Goal: Task Accomplishment & Management: Complete application form

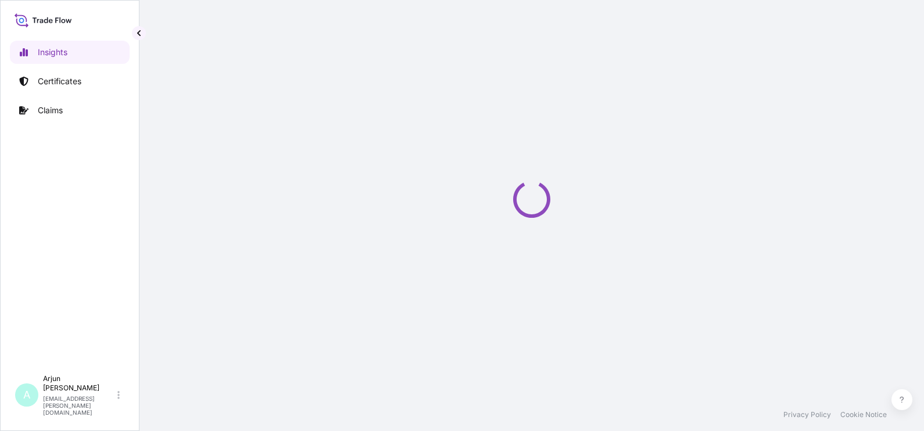
select select "2025"
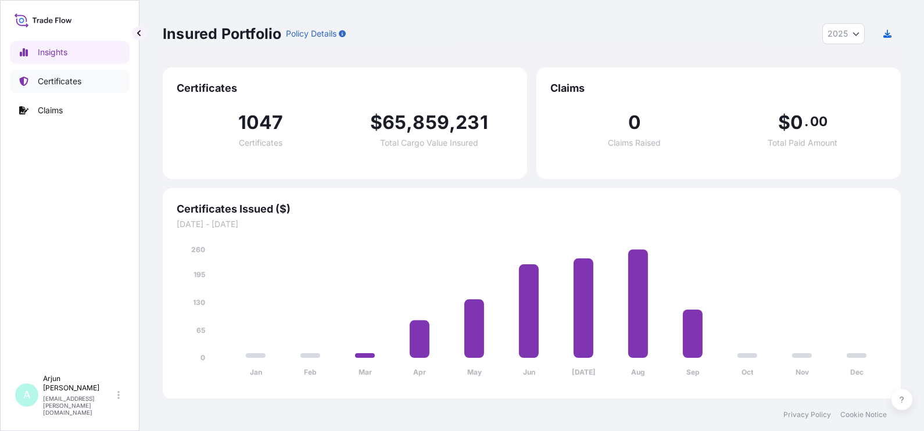
click at [49, 78] on p "Certificates" at bounding box center [60, 82] width 44 height 12
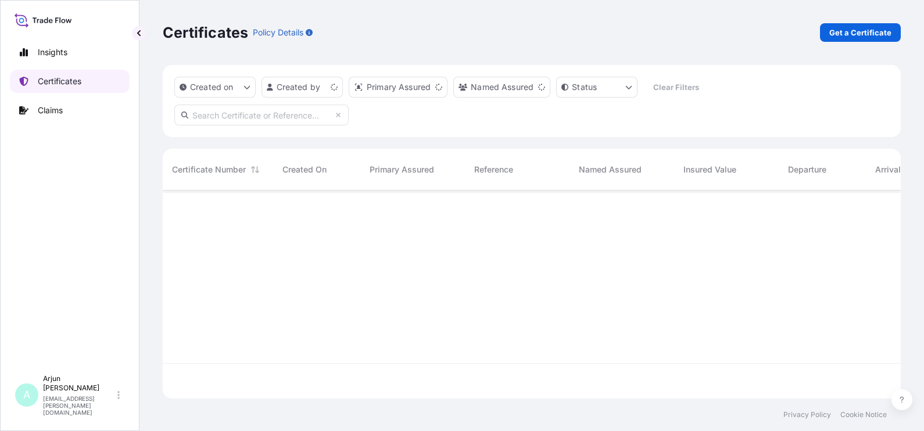
scroll to position [203, 726]
click at [875, 30] on p "Get a Certificate" at bounding box center [860, 33] width 62 height 12
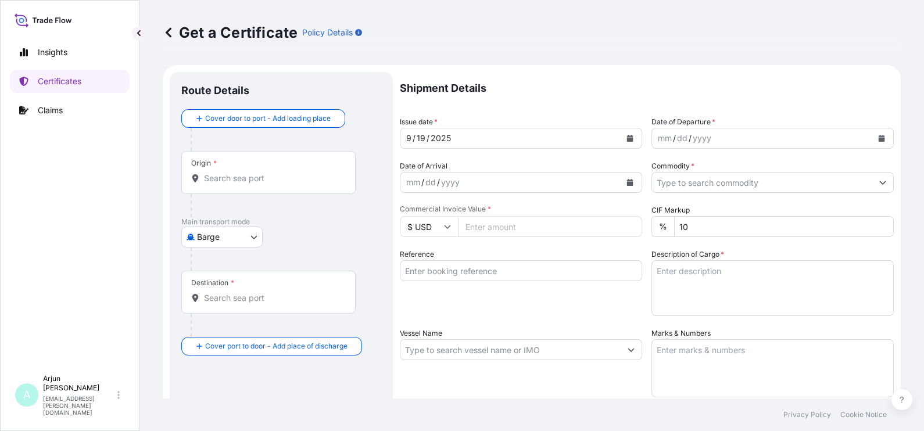
click at [241, 238] on body "Insights Certificates Claims A Arjun [PERSON_NAME] [EMAIL_ADDRESS][PERSON_NAME]…" at bounding box center [462, 215] width 924 height 431
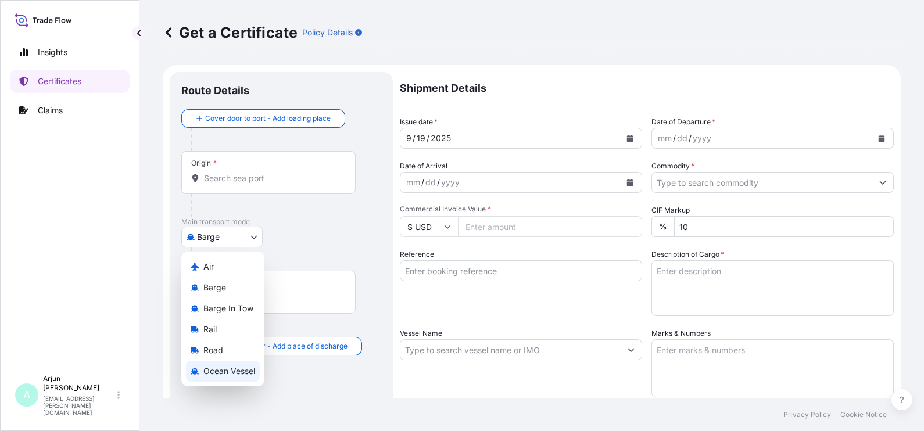
click at [225, 367] on span "Ocean Vessel" at bounding box center [229, 371] width 52 height 12
select select "Ocean Vessel"
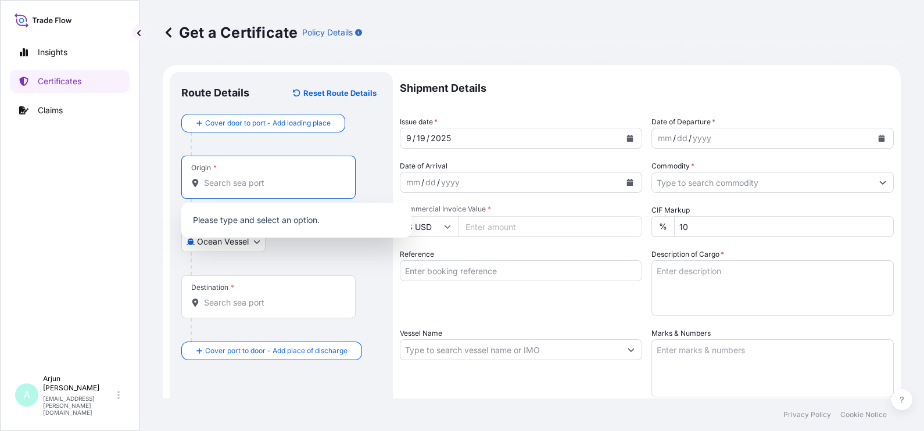
click at [213, 183] on input "Origin *" at bounding box center [272, 183] width 137 height 12
click at [232, 173] on div "Origin *" at bounding box center [268, 177] width 174 height 43
click at [232, 177] on input "Origin * Please select an origin" at bounding box center [272, 183] width 137 height 12
paste input "[GEOGRAPHIC_DATA], [GEOGRAPHIC_DATA]"
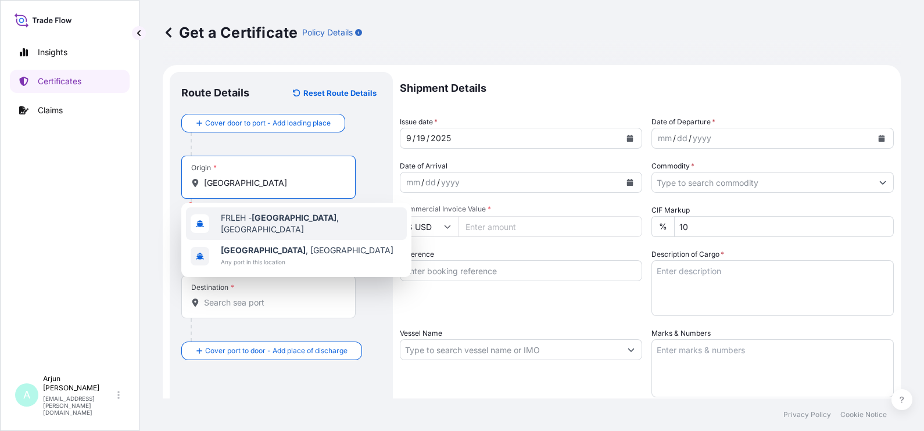
click at [247, 224] on span "FRLEH - [GEOGRAPHIC_DATA] , [GEOGRAPHIC_DATA]" at bounding box center [311, 223] width 181 height 23
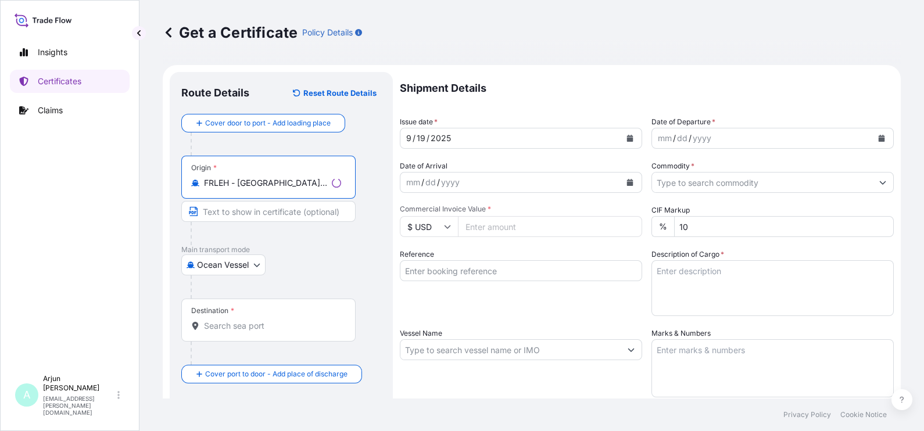
type input "FRLEH - [GEOGRAPHIC_DATA], [GEOGRAPHIC_DATA]"
click at [231, 318] on div "Destination *" at bounding box center [268, 320] width 174 height 43
click at [231, 320] on input "Destination *" at bounding box center [272, 326] width 137 height 12
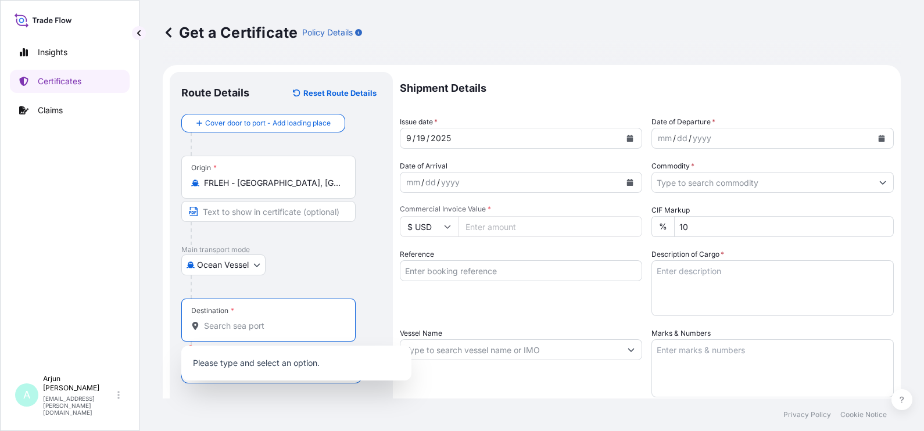
paste input "Jeddah, SAJED"
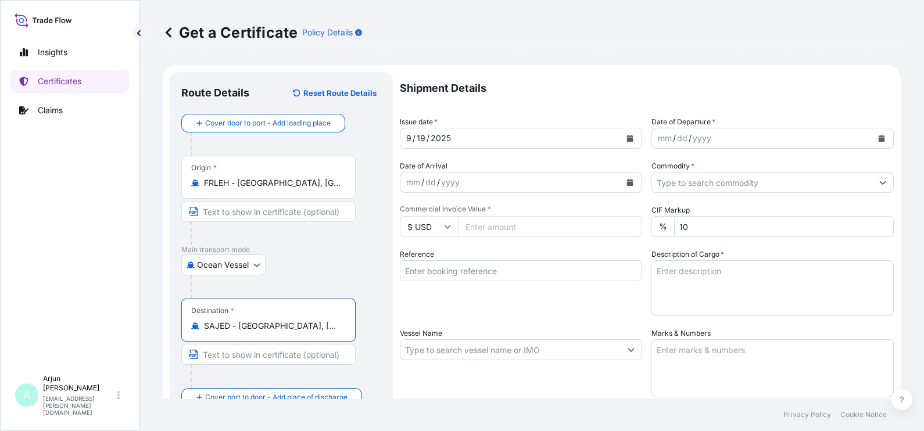
type input "SAJED - [GEOGRAPHIC_DATA], [GEOGRAPHIC_DATA]"
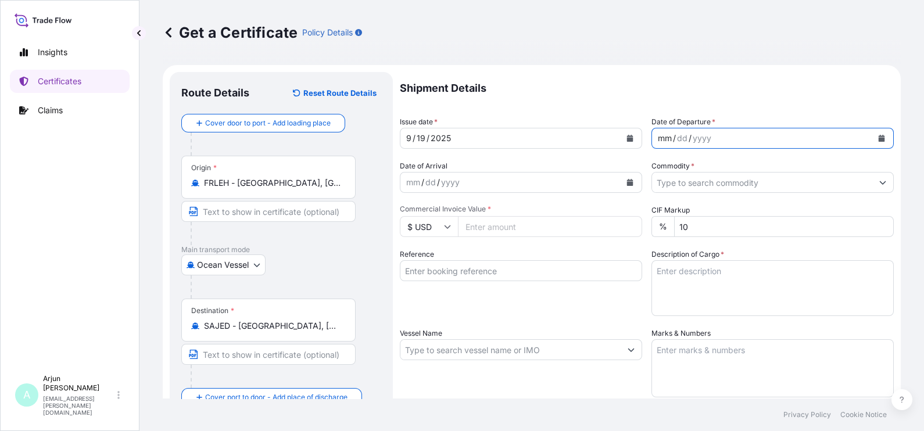
click at [723, 139] on div "mm / dd / yyyy" at bounding box center [762, 138] width 220 height 21
click at [878, 137] on icon "Calendar" at bounding box center [881, 138] width 6 height 7
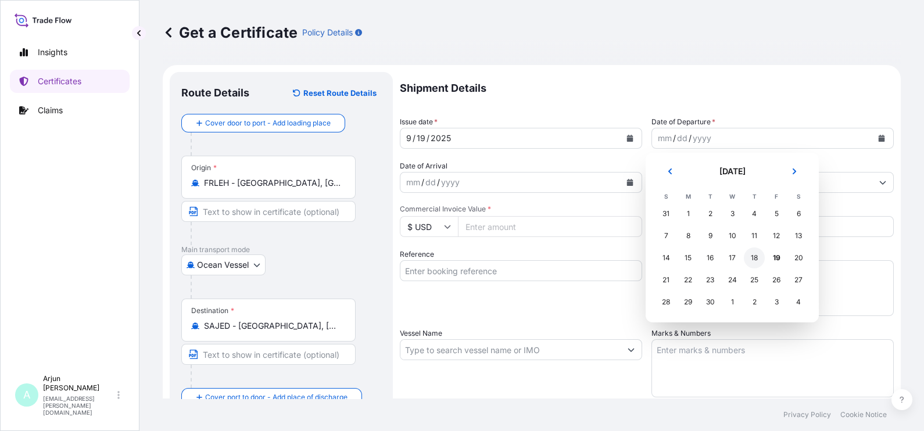
click at [752, 261] on div "18" at bounding box center [754, 257] width 21 height 21
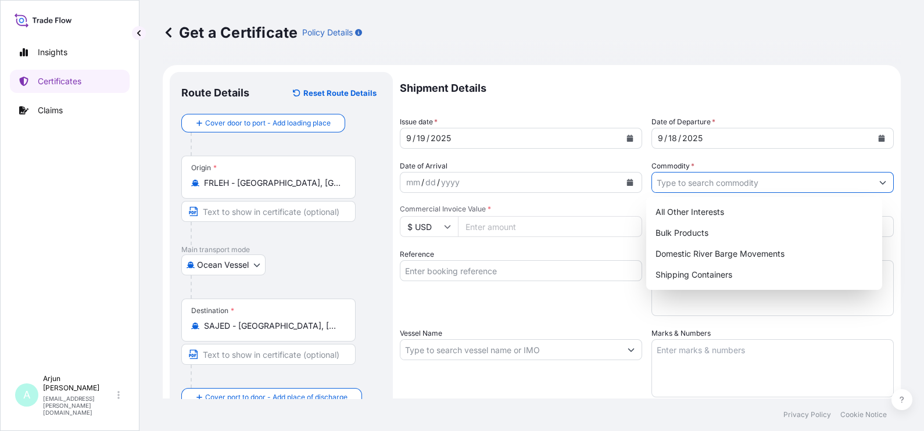
click at [715, 181] on input "Commodity *" at bounding box center [762, 182] width 220 height 21
click at [697, 227] on div "Bulk Products" at bounding box center [764, 232] width 227 height 21
type input "Bulk Products"
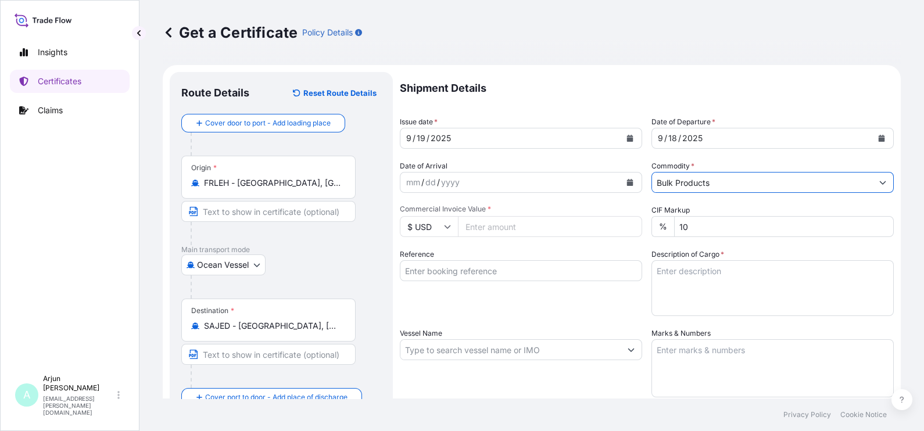
click at [512, 304] on div "Reference" at bounding box center [521, 282] width 242 height 67
click at [497, 232] on input "Commercial Invoice Value *" at bounding box center [550, 226] width 184 height 21
paste input "67094.16"
type input "67094.16"
click at [533, 302] on div "Reference" at bounding box center [521, 282] width 242 height 67
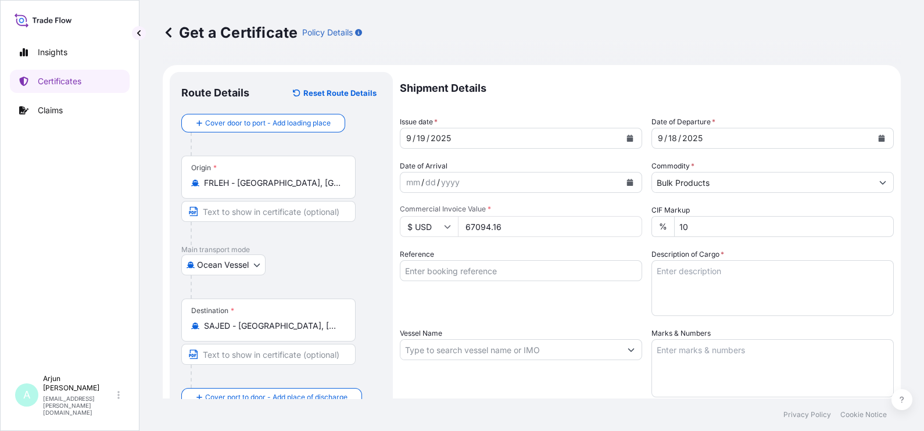
click at [507, 283] on div "Reference" at bounding box center [521, 282] width 242 height 67
click at [502, 275] on input "Reference" at bounding box center [521, 270] width 242 height 21
paste input "4503922112 / 86667312"
type input "4503922112 / 86667312"
click at [667, 283] on textarea "Description of Cargo *" at bounding box center [772, 288] width 242 height 56
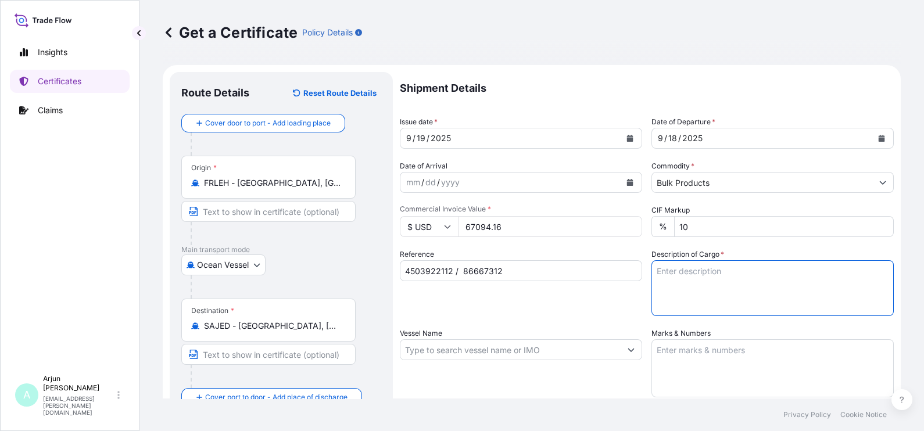
paste textarea "PRODUCT 104.40"
type textarea "PRODUCT 104.40 - Materail"
click at [460, 361] on div "Vessel Name" at bounding box center [521, 363] width 242 height 70
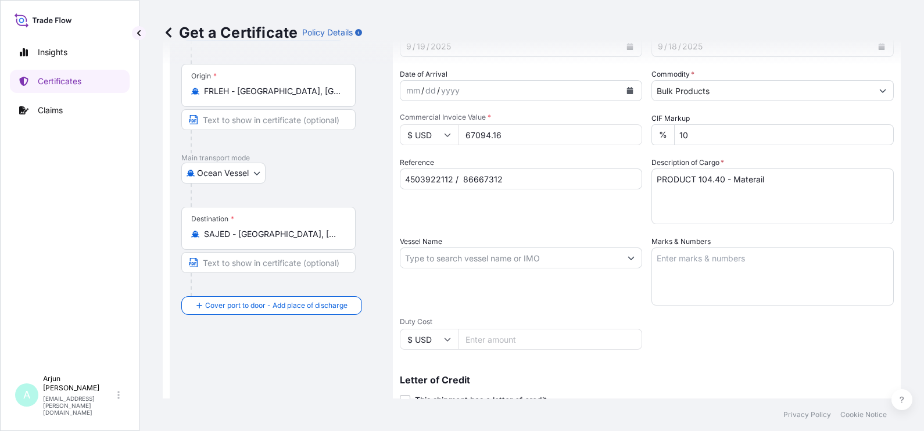
scroll to position [145, 0]
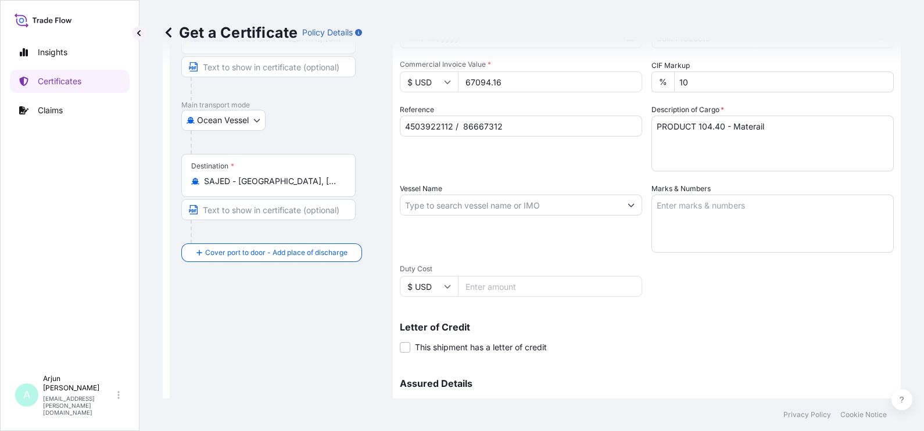
click at [459, 207] on input "Vessel Name" at bounding box center [510, 205] width 220 height 21
paste input "HAMMONIA BALTICA"
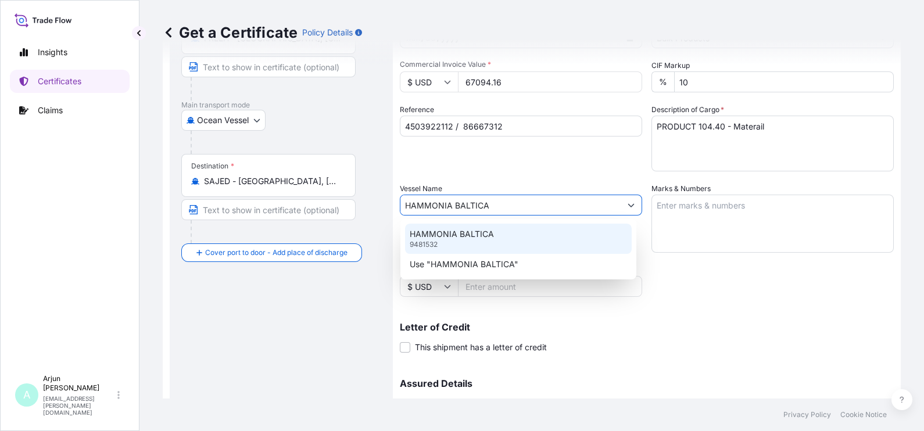
click at [464, 236] on p "HAMMONIA BALTICA" at bounding box center [452, 234] width 84 height 12
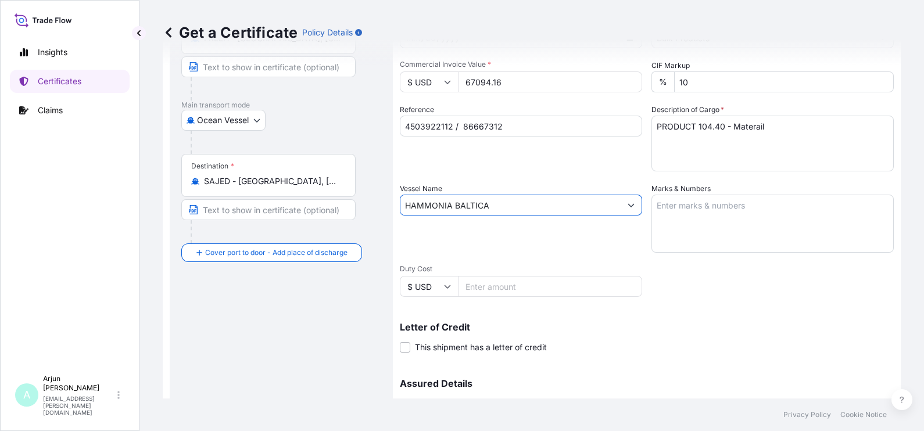
type input "HAMMONIA BALTICA"
click at [662, 210] on textarea "Marks & Numbers" at bounding box center [772, 224] width 242 height 58
paste textarea "Bulk -PRODUCT 104.40 Product -PRODUCT 104.40 UTCU 498285-3 Seals: 0114021, 0114…"
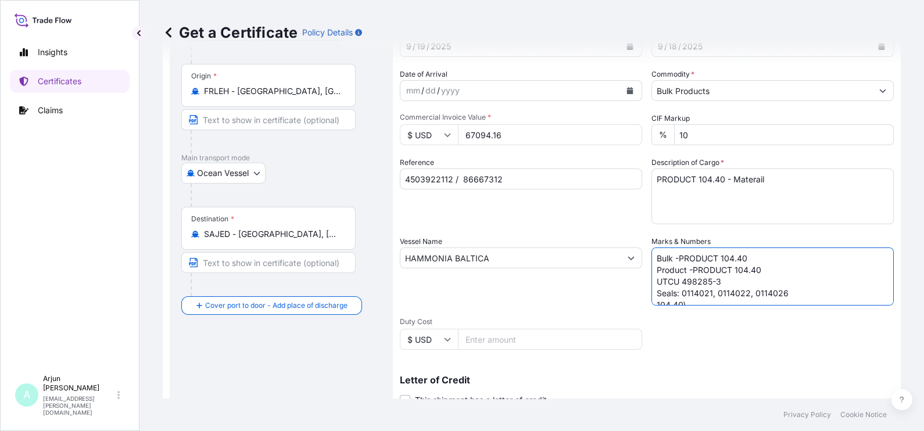
scroll to position [0, 0]
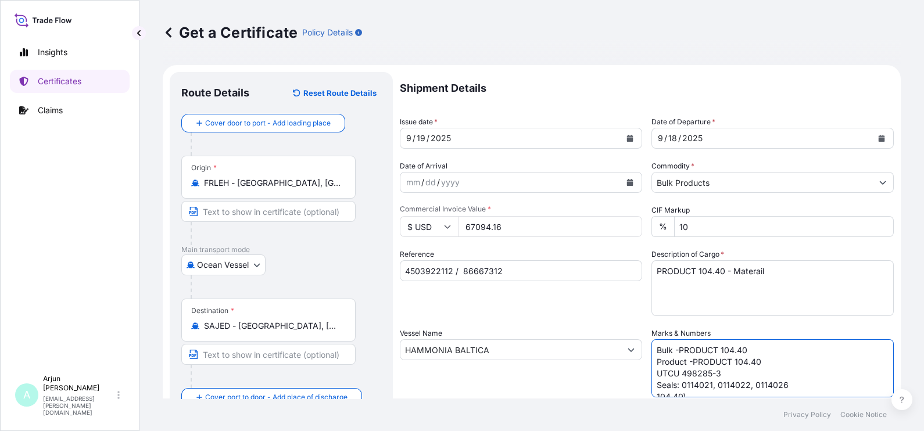
type textarea "Bulk -PRODUCT 104.40 Product -PRODUCT 104.40 UTCU 498285-3 Seals: 0114021, 0114…"
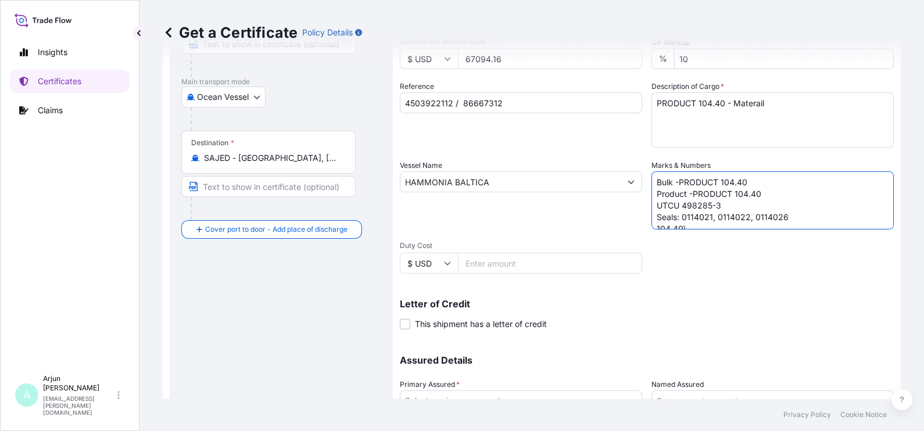
scroll to position [145, 0]
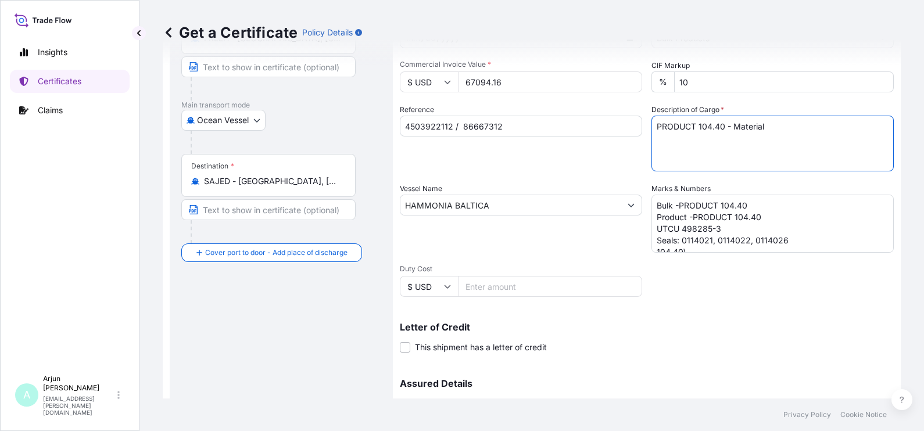
type textarea "PRODUCT 104.40 - Material"
drag, startPoint x: 650, startPoint y: 228, endPoint x: 712, endPoint y: 225, distance: 61.6
click at [712, 225] on textarea "Bulk -PRODUCT 104.40 Product -PRODUCT 104.40 UTCU 498285-3 Seals: 0114021, 0114…" at bounding box center [772, 224] width 242 height 58
click at [717, 227] on textarea "Bulk -PRODUCT 104.40 Product -PRODUCT 104.40 UTCU 498285-3 Seals: 0114021, 0114…" at bounding box center [772, 224] width 242 height 58
drag, startPoint x: 716, startPoint y: 225, endPoint x: 652, endPoint y: 227, distance: 63.9
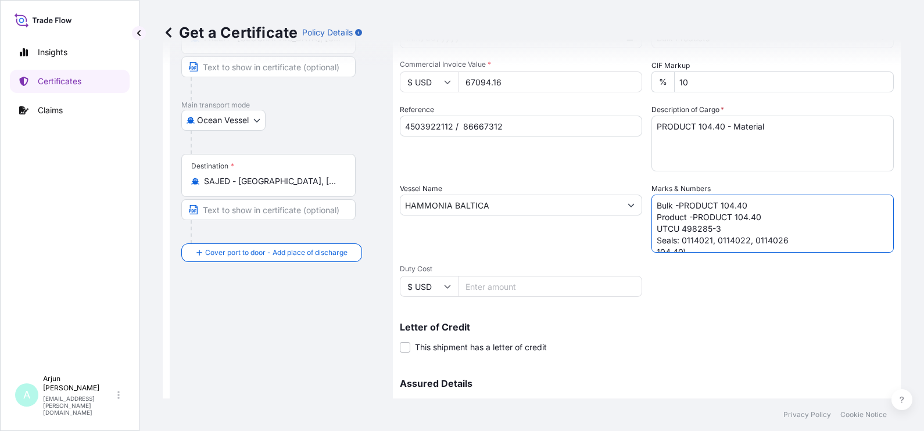
click at [652, 227] on textarea "Bulk -PRODUCT 104.40 Product -PRODUCT 104.40 UTCU 498285-3 Seals: 0114021, 0114…" at bounding box center [772, 224] width 242 height 58
paste textarea "CXTU 107915-2"
click at [699, 236] on textarea "Bulk -PRODUCT 104.40 Product -PRODUCT 104.40 CXTU 107915-2 Seals: 0114021, 0114…" at bounding box center [772, 224] width 242 height 58
paste textarea "23"
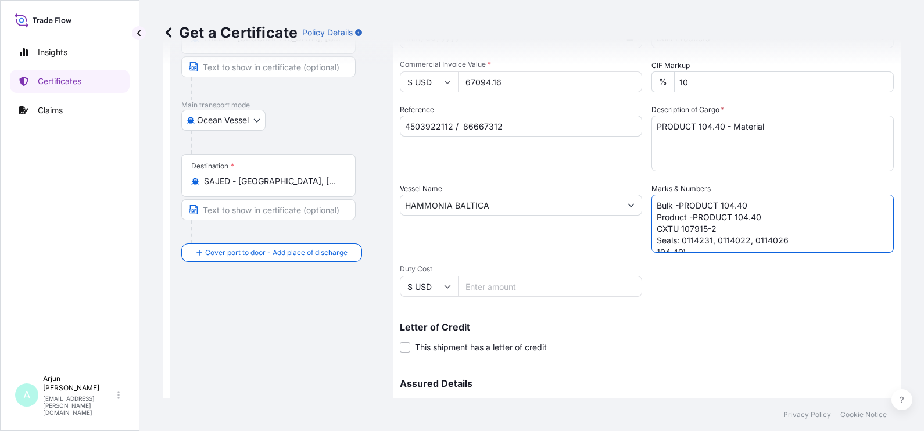
click at [729, 228] on textarea "Bulk -PRODUCT 104.40 Product -PRODUCT 104.40 CXTU 107915-2 Seals: 0114231, 0114…" at bounding box center [772, 224] width 242 height 58
drag, startPoint x: 729, startPoint y: 228, endPoint x: 732, endPoint y: 234, distance: 6.5
click at [729, 229] on textarea "Bulk -PRODUCT 104.40 Product -PRODUCT 104.40 CXTU 107915-2 Seals: 0114231, 0114…" at bounding box center [772, 224] width 242 height 58
click at [734, 240] on textarea "Bulk -PRODUCT 104.40 Product -PRODUCT 104.40 CXTU 107915-2 Seals: 0114231, 0114…" at bounding box center [772, 224] width 242 height 58
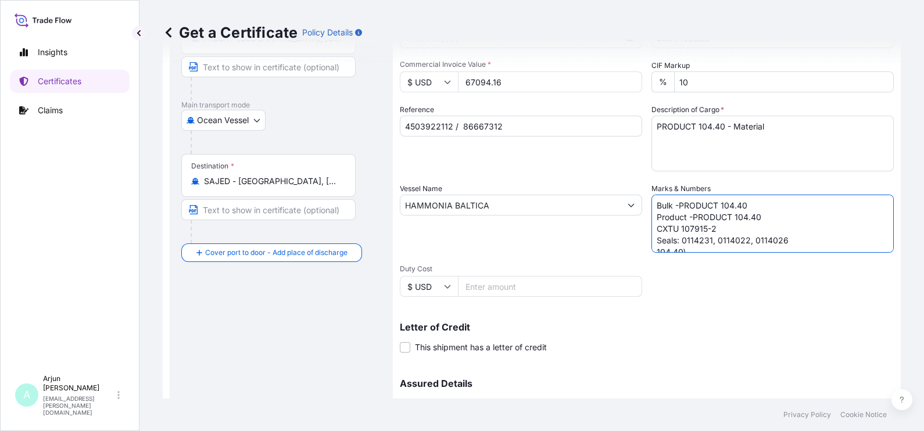
paste textarea "23"
click at [756, 238] on textarea "Bulk -PRODUCT 104.40 Product -PRODUCT 104.40 CXTU 107915-2 Seals: 0114231, 0114…" at bounding box center [772, 224] width 242 height 58
paste textarea "233"
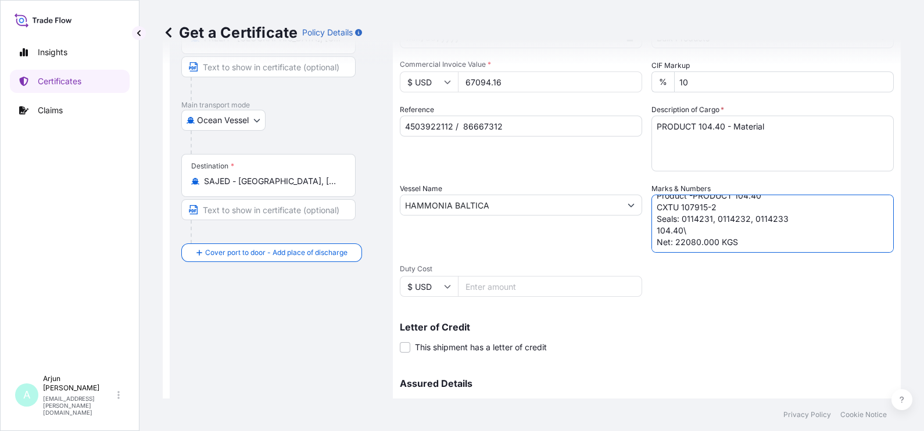
drag, startPoint x: 667, startPoint y: 243, endPoint x: 722, endPoint y: 244, distance: 54.6
click at [722, 244] on textarea "Bulk -PRODUCT 104.40 Product -PRODUCT 104.40 CXTU 107915-2 Seals: 0114231, 0114…" at bounding box center [772, 224] width 242 height 58
drag, startPoint x: 753, startPoint y: 240, endPoint x: 746, endPoint y: 236, distance: 7.8
click at [751, 239] on textarea "Bulk -PRODUCT 104.40 Product -PRODUCT 104.40 CXTU 107915-2 Seals: 0114231, 0114…" at bounding box center [772, 224] width 242 height 58
drag, startPoint x: 733, startPoint y: 236, endPoint x: 670, endPoint y: 237, distance: 63.3
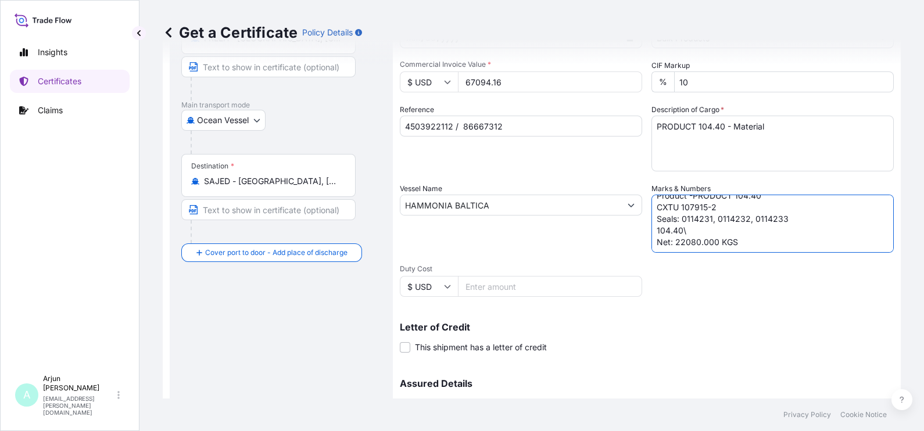
click at [670, 237] on textarea "Bulk -PRODUCT 104.40 Product -PRODUCT 104.40 CXTU 107915-2 Seals: 0114231, 0114…" at bounding box center [772, 224] width 242 height 58
paste textarea "40.000 Kgs"
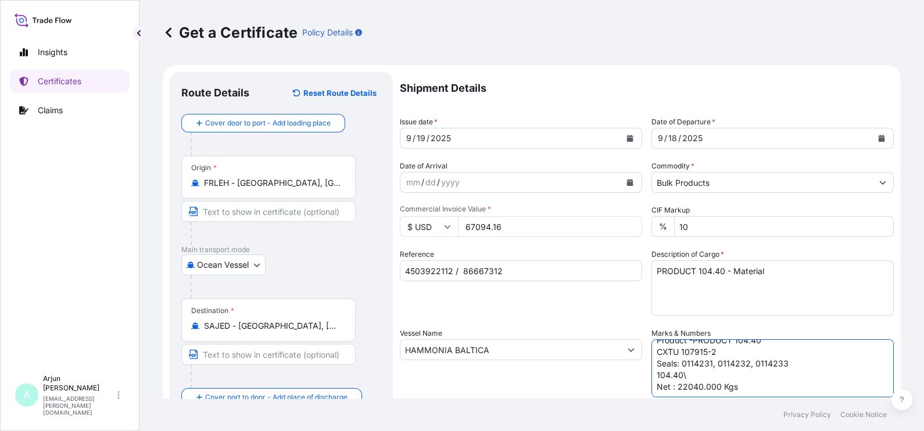
scroll to position [72, 0]
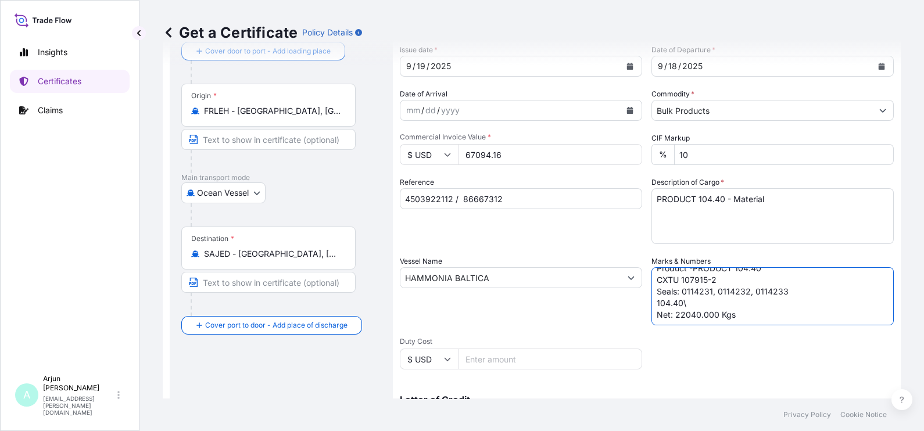
click at [778, 311] on textarea "Bulk -PRODUCT 104.40 Product -PRODUCT 104.40 CXTU 107915-2 Seals: 0114231, 0114…" at bounding box center [772, 296] width 242 height 58
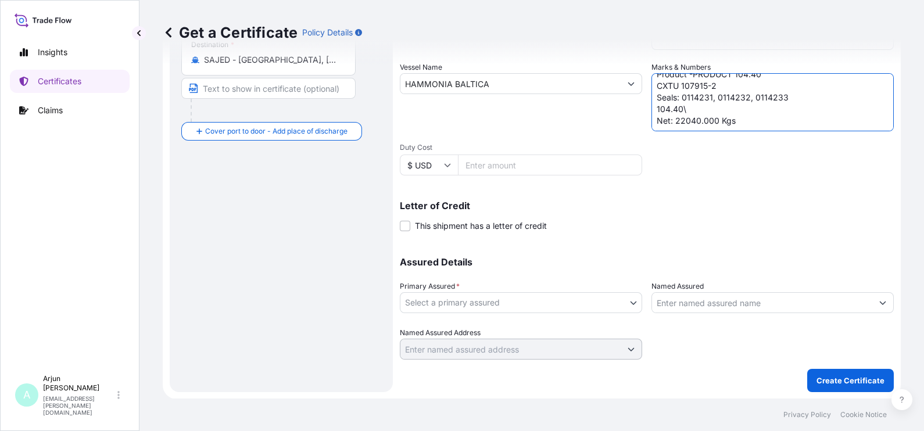
type textarea "Bulk -PRODUCT 104.40 Product -PRODUCT 104.40 CXTU 107915-2 Seals: 0114231, 0114…"
click at [497, 292] on div "Primary Assured * Select a primary assured" at bounding box center [521, 297] width 242 height 33
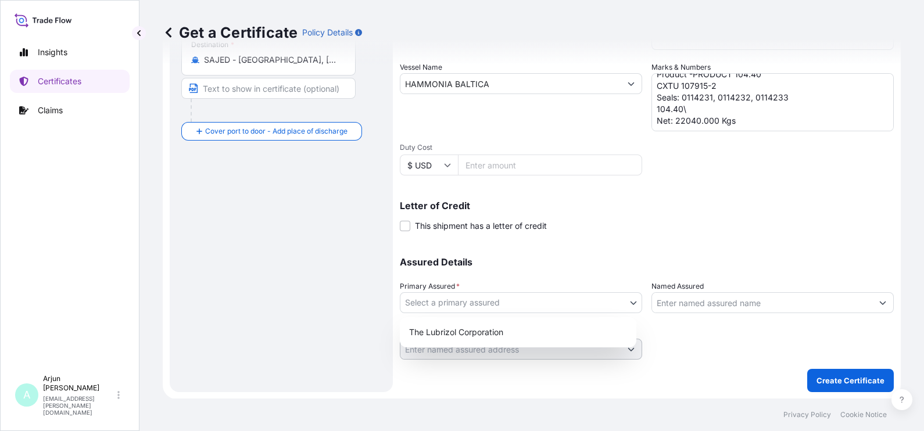
click at [494, 302] on body "Insights Certificates Claims A Arjun [PERSON_NAME] [EMAIL_ADDRESS][PERSON_NAME]…" at bounding box center [462, 215] width 924 height 431
click at [471, 332] on div "The Lubrizol Corporation" at bounding box center [517, 332] width 227 height 21
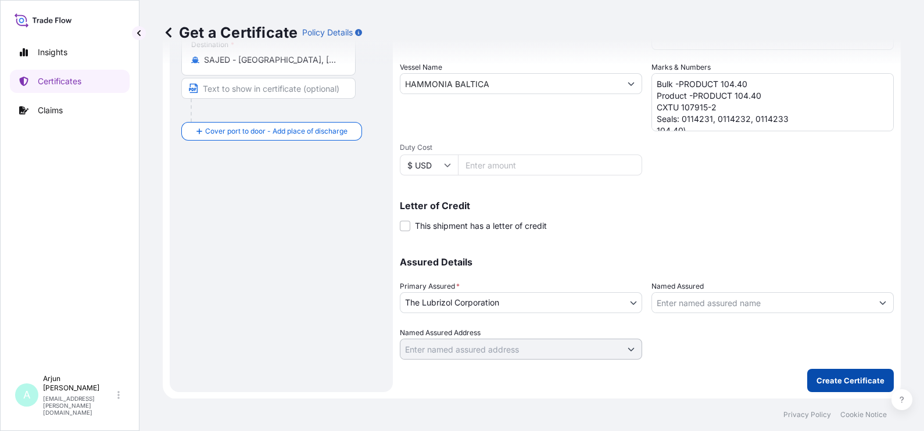
click at [852, 380] on p "Create Certificate" at bounding box center [850, 381] width 68 height 12
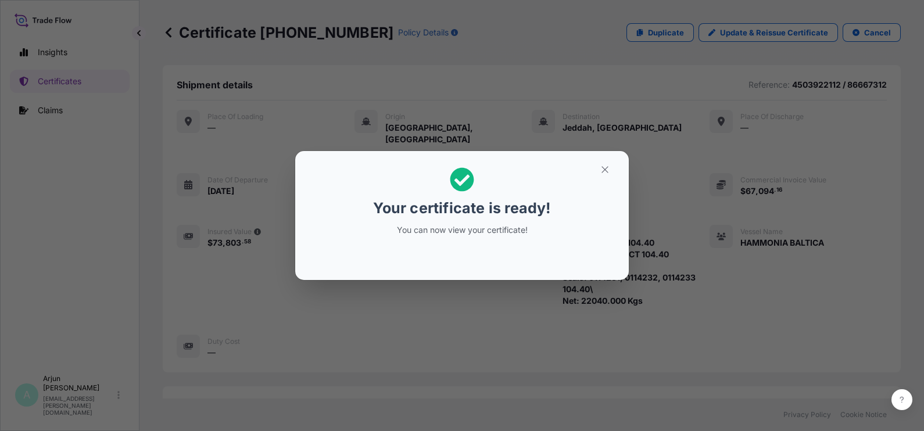
click at [325, 304] on div "Your certificate is ready! You can now view your certificate!" at bounding box center [462, 216] width 924 height 432
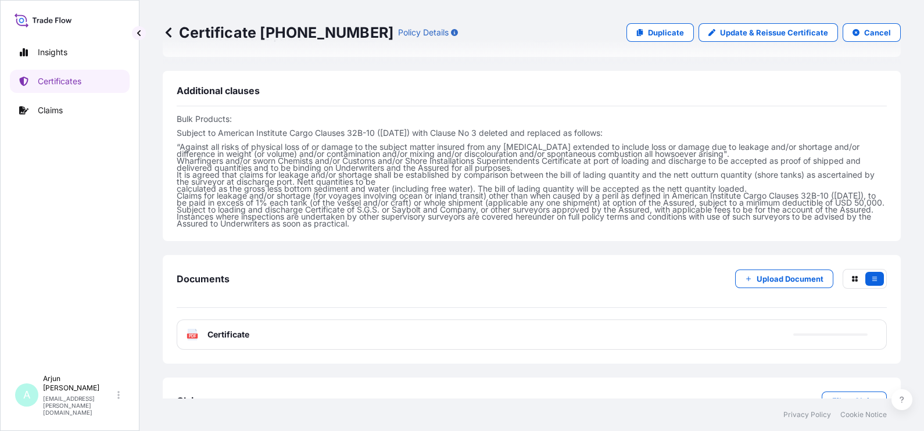
scroll to position [443, 0]
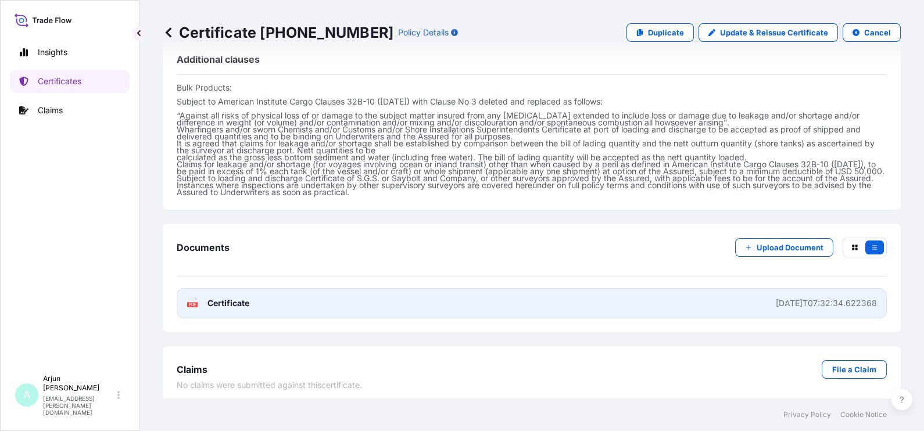
click at [394, 297] on link "PDF Certificate [DATE]T07:32:34.622368" at bounding box center [532, 303] width 710 height 30
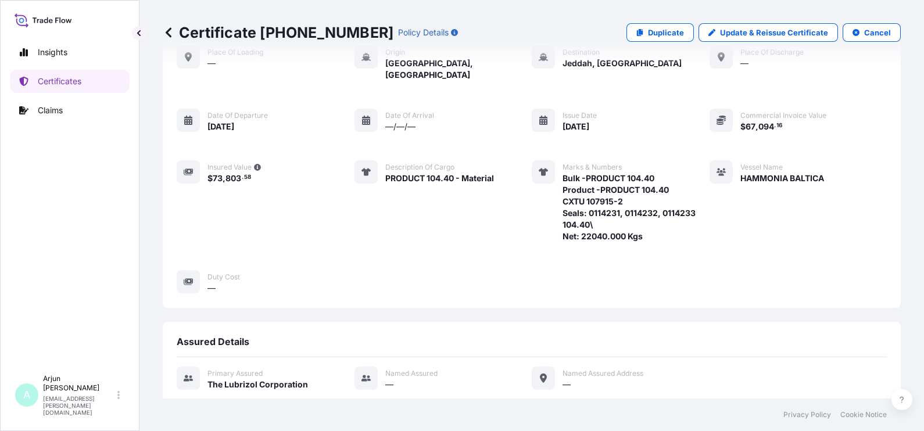
scroll to position [8, 0]
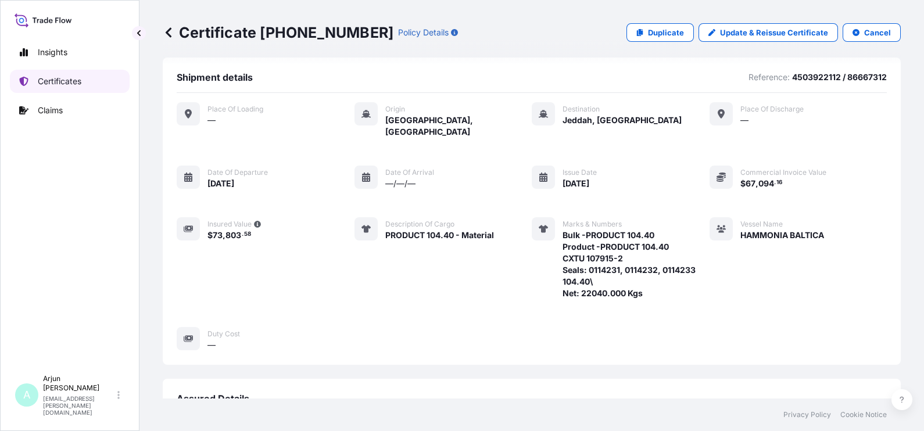
click at [76, 81] on p "Certificates" at bounding box center [60, 82] width 44 height 12
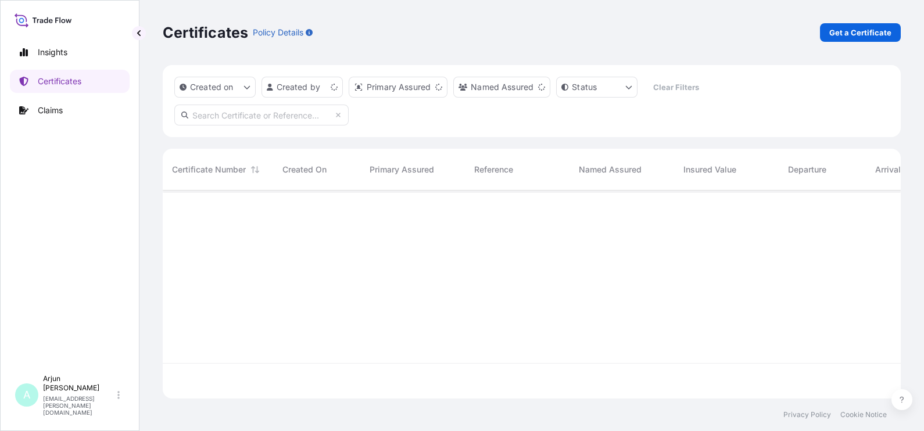
scroll to position [203, 726]
click at [866, 32] on p "Get a Certificate" at bounding box center [860, 33] width 62 height 12
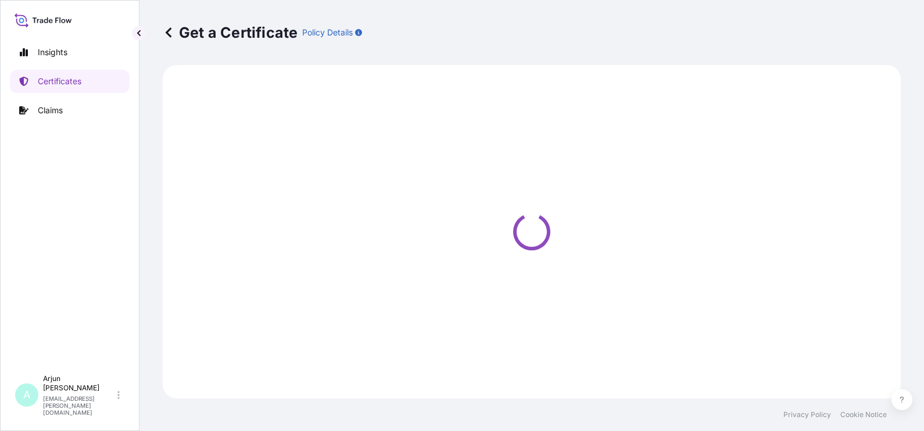
select select "Barge"
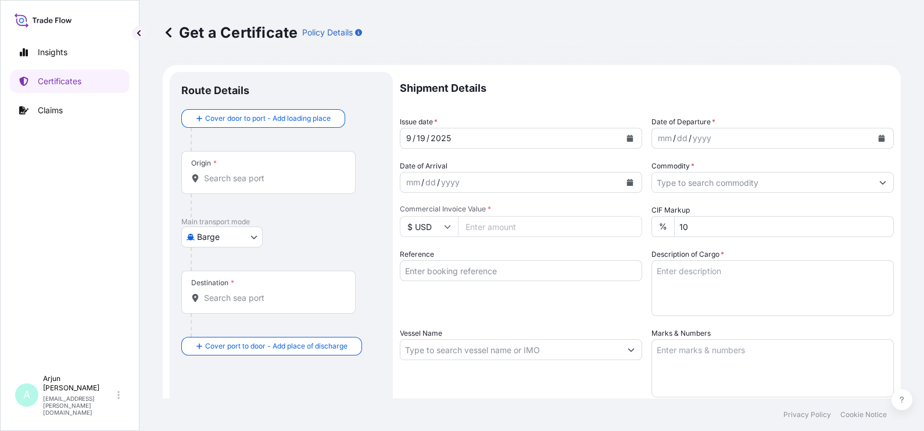
click at [232, 239] on body "Insights Certificates Claims A Arjun [PERSON_NAME] [EMAIL_ADDRESS][PERSON_NAME]…" at bounding box center [462, 215] width 924 height 431
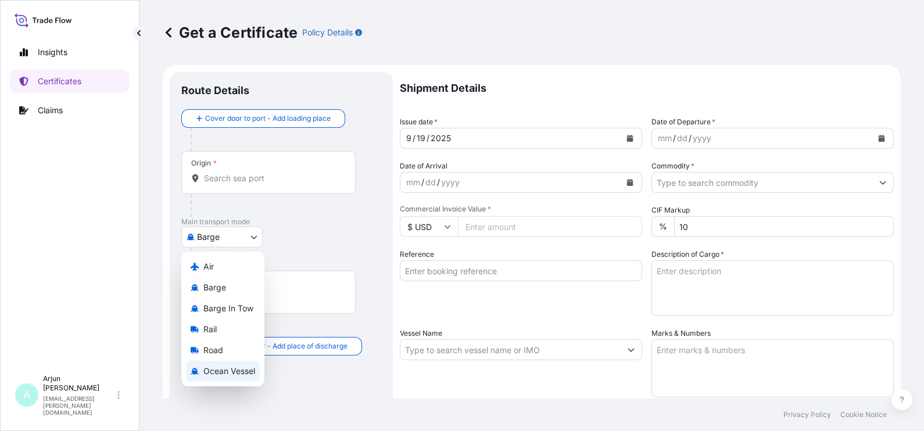
click at [223, 374] on span "Ocean Vessel" at bounding box center [229, 371] width 52 height 12
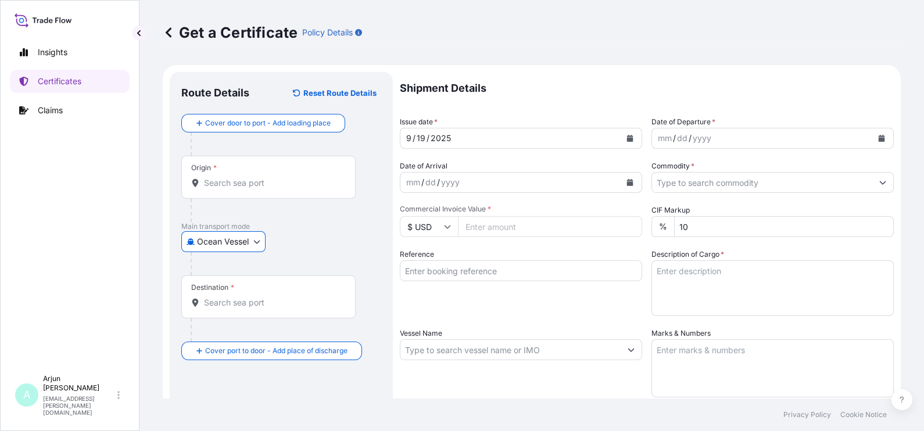
click at [220, 178] on input "Origin *" at bounding box center [272, 183] width 137 height 12
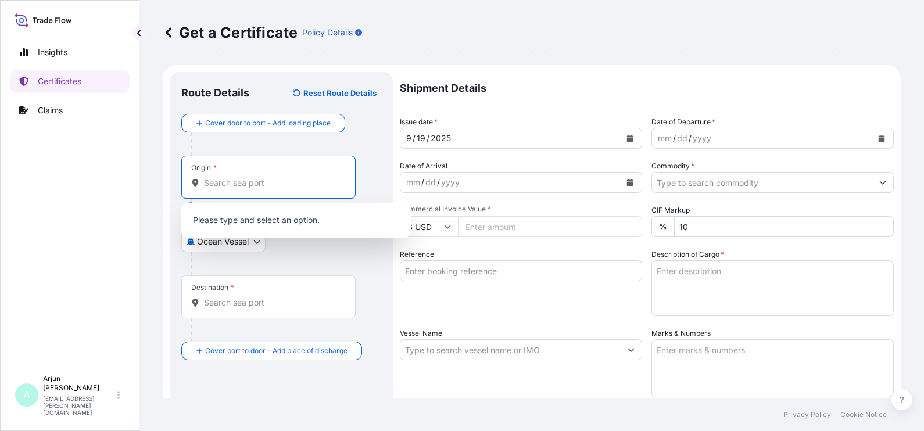
click at [241, 183] on input "Origin * Please select an origin" at bounding box center [272, 183] width 137 height 12
paste input "[GEOGRAPHIC_DATA],"
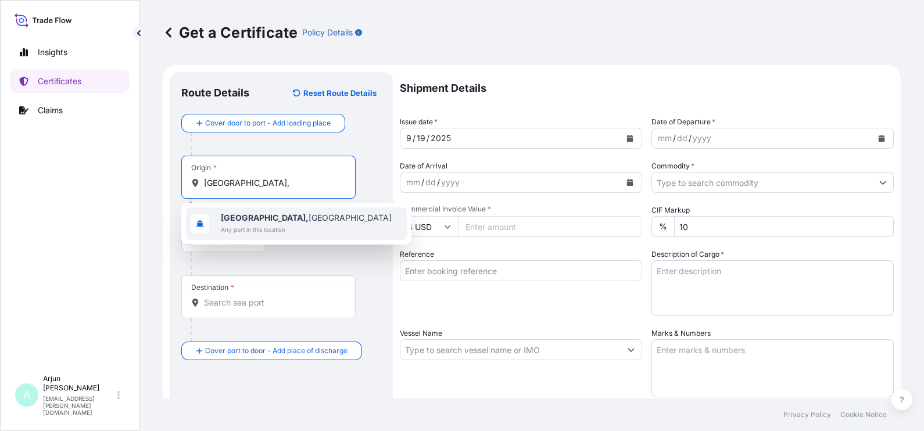
click at [256, 212] on span "[GEOGRAPHIC_DATA], [GEOGRAPHIC_DATA]" at bounding box center [306, 218] width 171 height 12
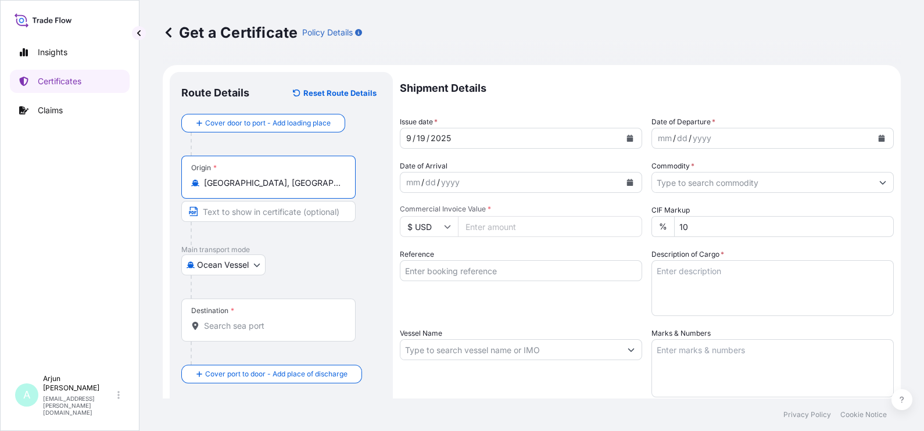
type input "[GEOGRAPHIC_DATA], [GEOGRAPHIC_DATA]"
click at [236, 303] on div "Destination *" at bounding box center [268, 320] width 174 height 43
click at [236, 320] on input "Destination *" at bounding box center [272, 326] width 137 height 12
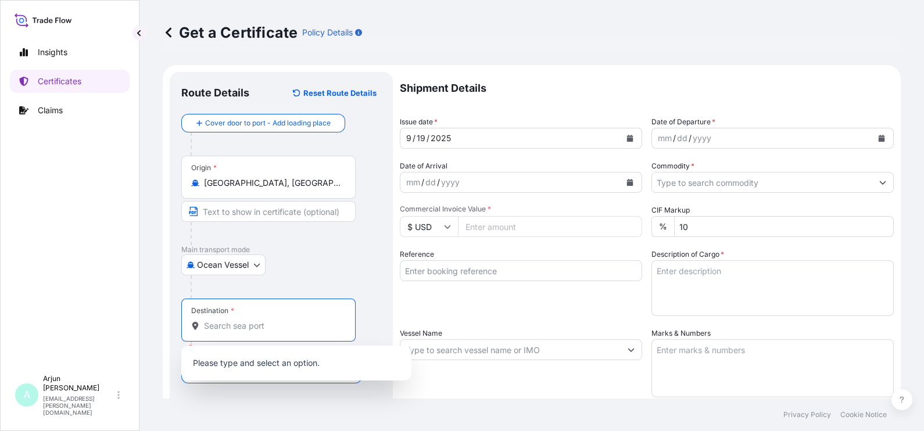
paste input "Jeddah, SAJED"
click at [451, 182] on div "yyyy" at bounding box center [450, 182] width 21 height 14
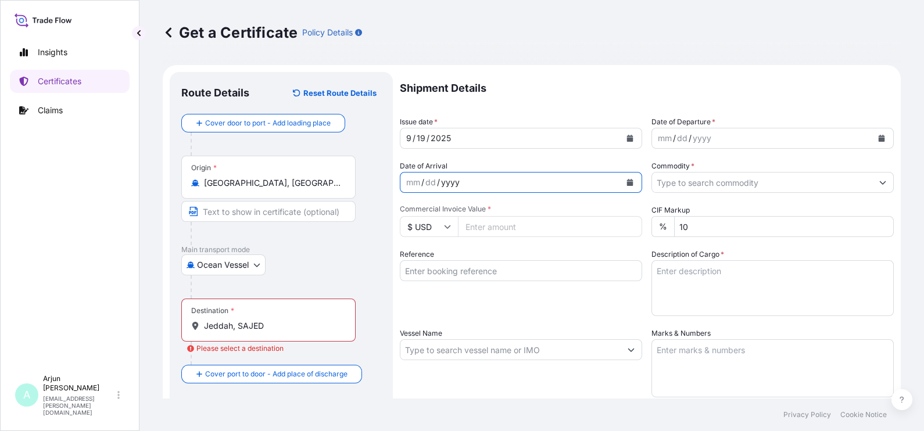
click at [265, 325] on input "Jeddah, SAJED" at bounding box center [272, 326] width 137 height 12
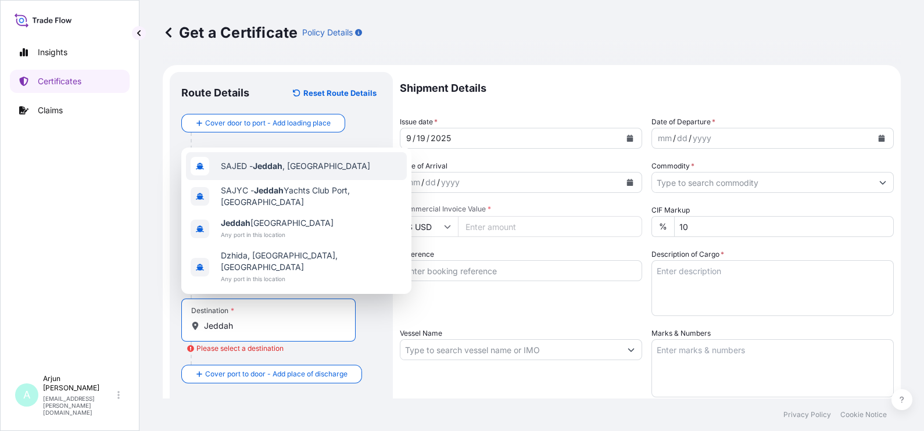
click at [236, 172] on span "SAJED - [GEOGRAPHIC_DATA] , [GEOGRAPHIC_DATA]" at bounding box center [295, 166] width 149 height 12
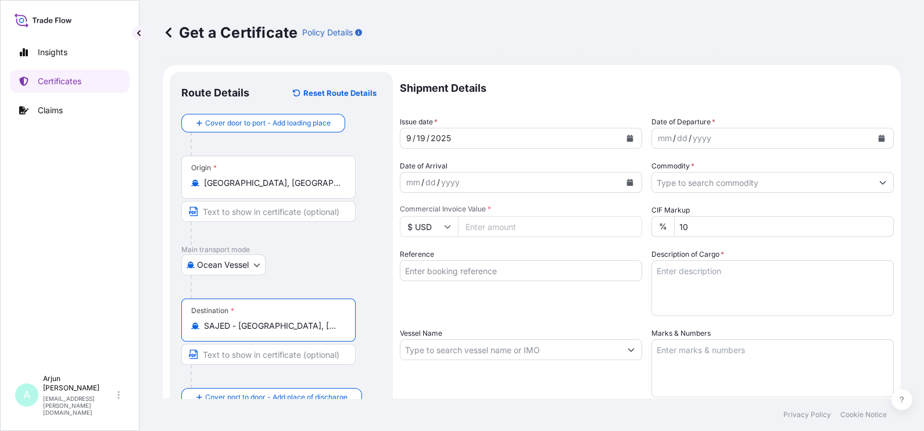
type input "SAJED - [GEOGRAPHIC_DATA], [GEOGRAPHIC_DATA]"
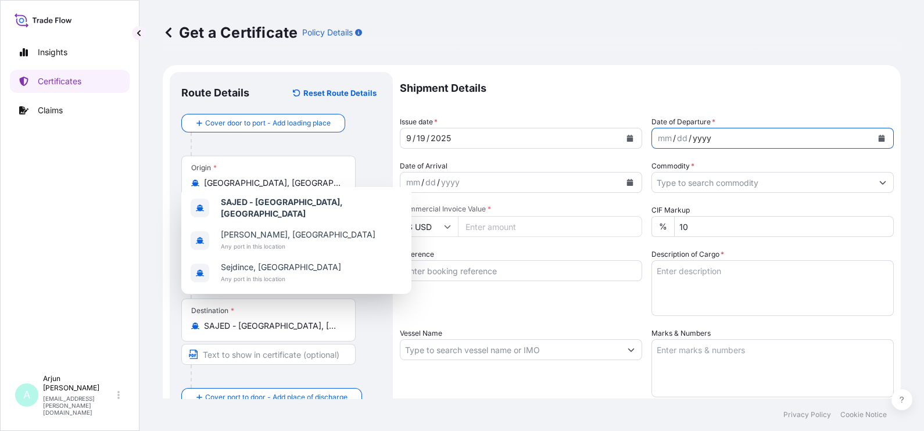
click at [748, 149] on div "Shipment Details Issue date * [DATE] Date of Departure * mm / dd / yyyy Date of…" at bounding box center [647, 349] width 494 height 554
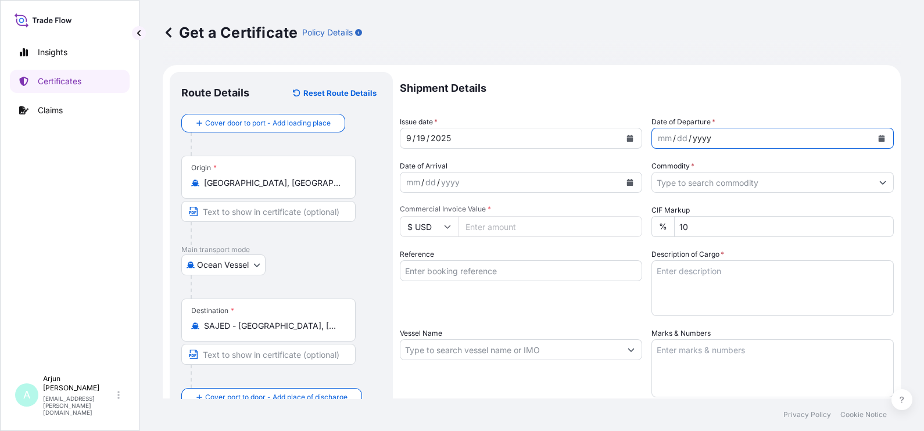
click at [748, 143] on div "mm / dd / yyyy" at bounding box center [762, 138] width 220 height 21
click at [878, 137] on icon "Calendar" at bounding box center [881, 138] width 6 height 7
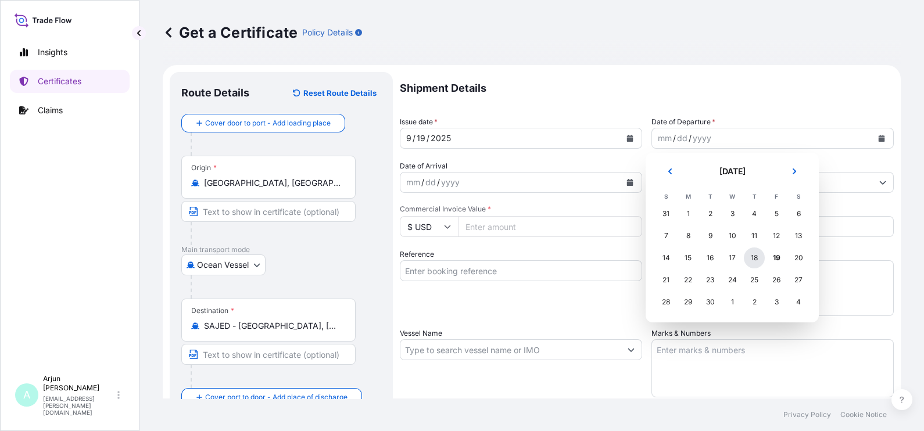
click at [756, 262] on div "18" at bounding box center [754, 257] width 21 height 21
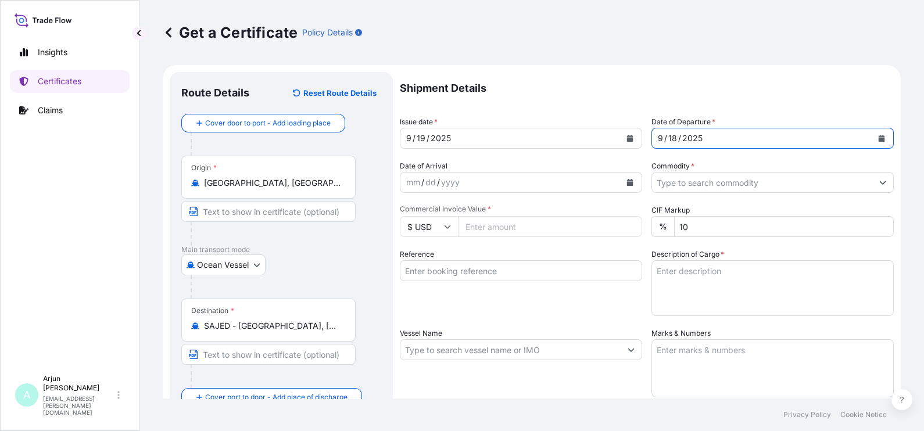
click at [685, 175] on input "Commodity *" at bounding box center [762, 182] width 220 height 21
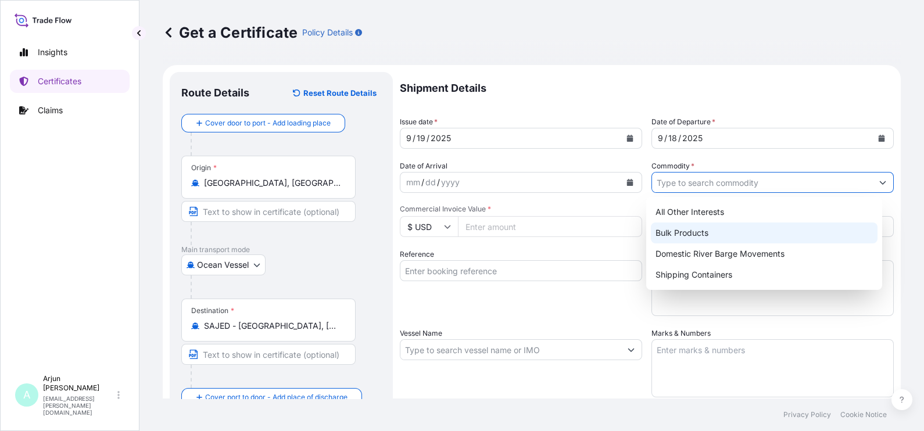
click at [695, 237] on div "Bulk Products" at bounding box center [764, 232] width 227 height 21
type input "Bulk Products"
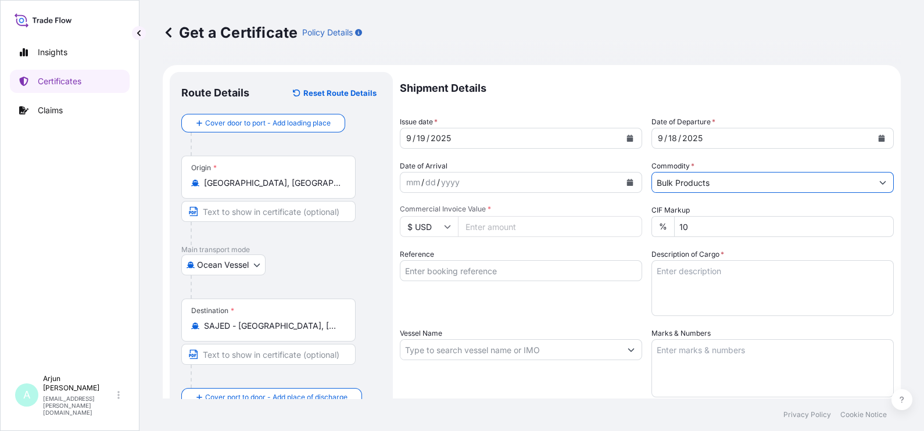
click at [537, 232] on input "Commercial Invoice Value *" at bounding box center [550, 226] width 184 height 21
paste input "68738.04"
type input "68738.04"
click at [476, 271] on input "Reference" at bounding box center [521, 270] width 242 height 21
paste input "4503922113 + 86667343"
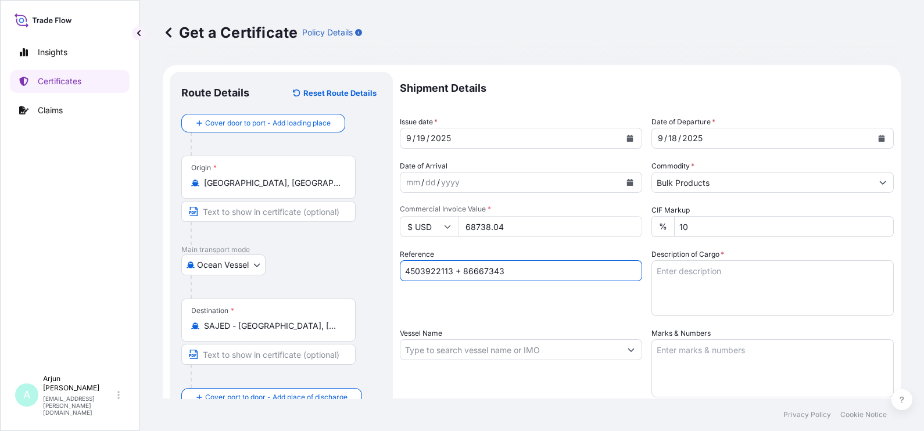
type input "4503922113 + 86667343"
click at [703, 289] on textarea "Description of Cargo *" at bounding box center [772, 288] width 242 height 56
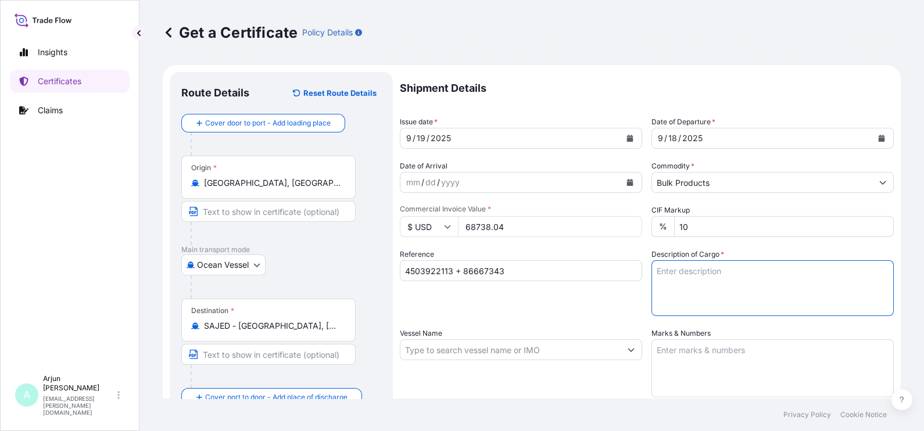
paste textarea "PRODUCT 104.40"
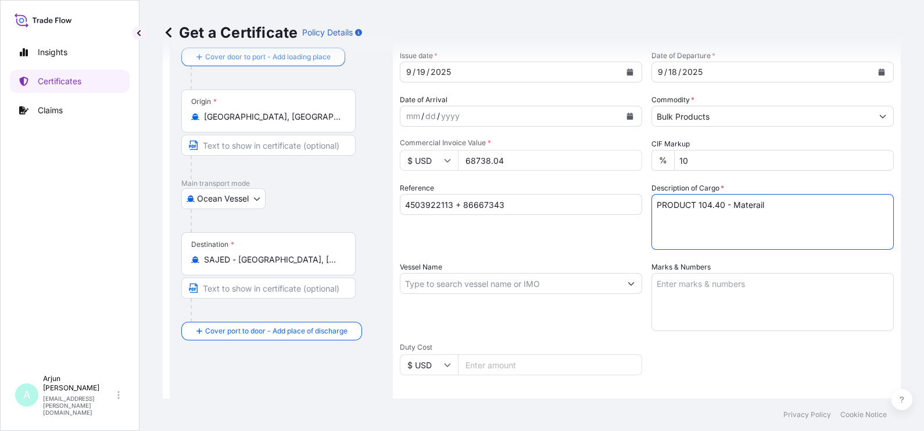
scroll to position [145, 0]
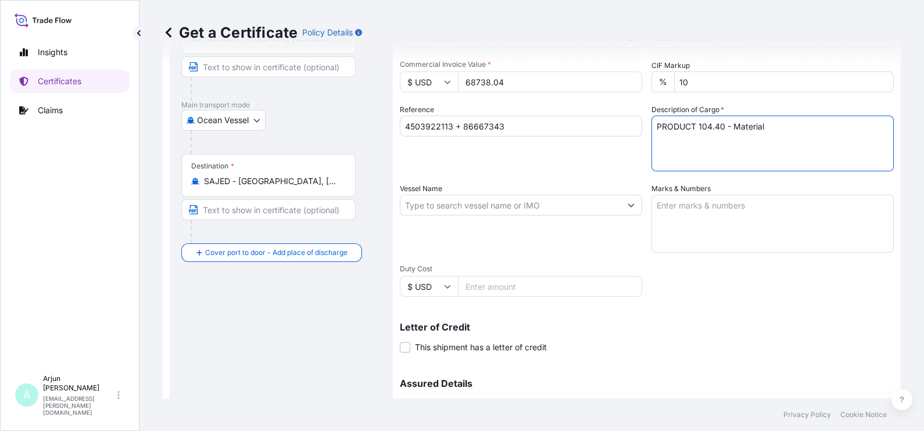
type textarea "PRODUCT 104.40 - Material"
click at [555, 203] on input "Vessel Name" at bounding box center [510, 205] width 220 height 21
paste input "HAMMONIA"
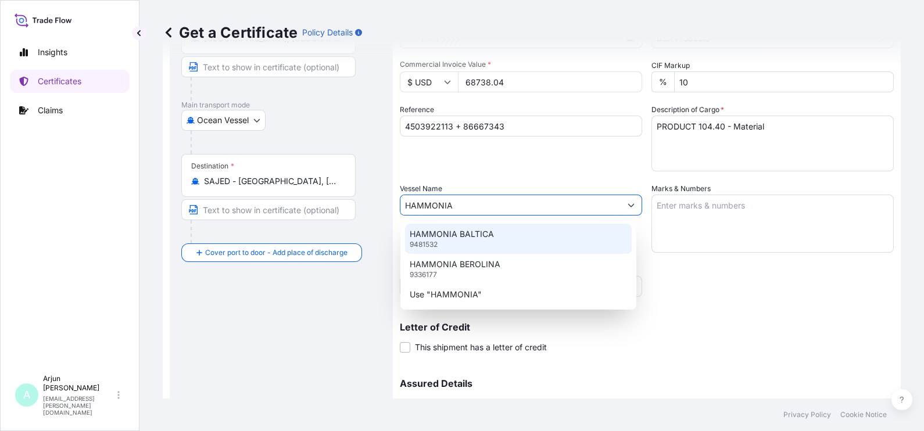
click at [446, 225] on div "HAMMONIA BALTICA 9481532" at bounding box center [518, 239] width 227 height 30
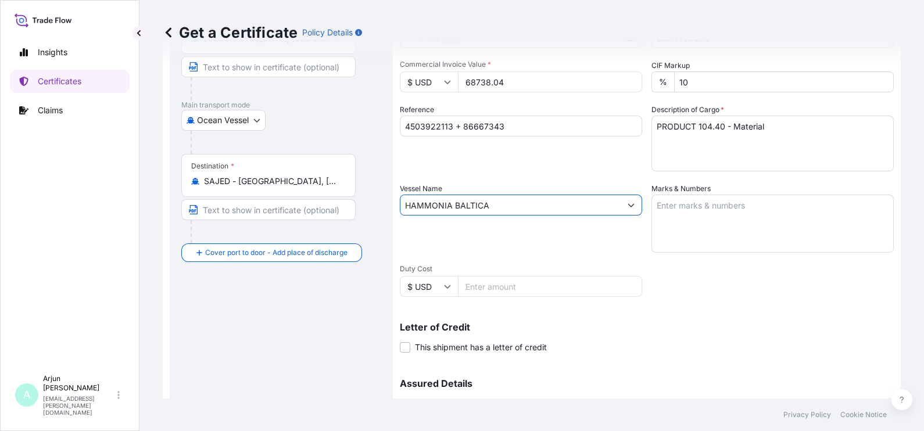
type input "HAMMONIA BALTICA"
click at [686, 227] on textarea "Marks & Numbers" at bounding box center [772, 224] width 242 height 58
paste textarea "Bulk -PRODUCT 104.40 Product -PRODUCT 104.40 CXTU 107915-2 Seals: 0114231, 0114…"
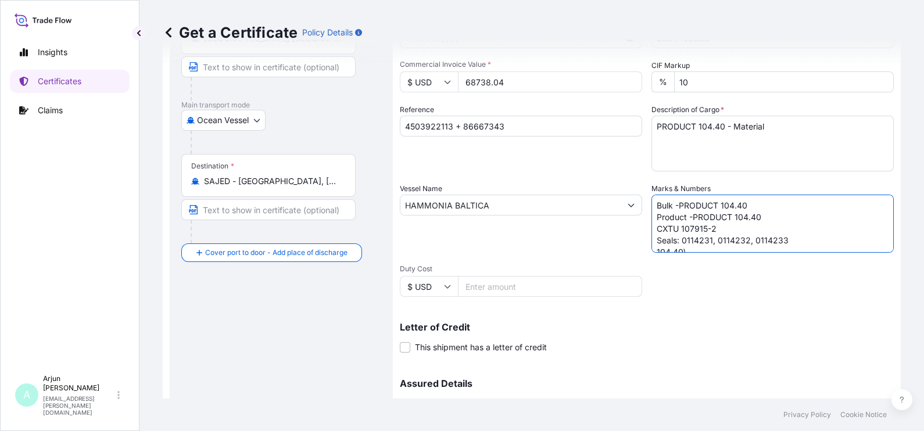
scroll to position [16, 0]
drag, startPoint x: 752, startPoint y: 238, endPoint x: 712, endPoint y: 221, distance: 43.5
click at [748, 236] on textarea "Bulk -PRODUCT 104.40 Product -PRODUCT 104.40 CXTU 107915-2 Seals: 0114231, 0114…" at bounding box center [772, 224] width 242 height 58
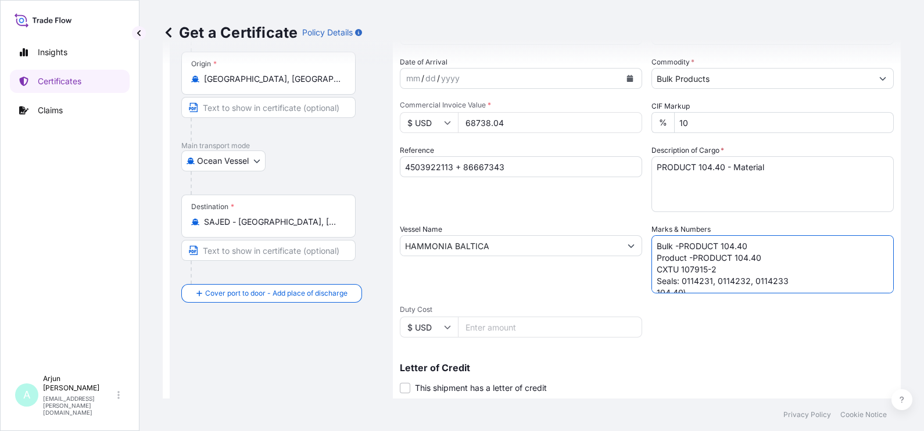
scroll to position [72, 0]
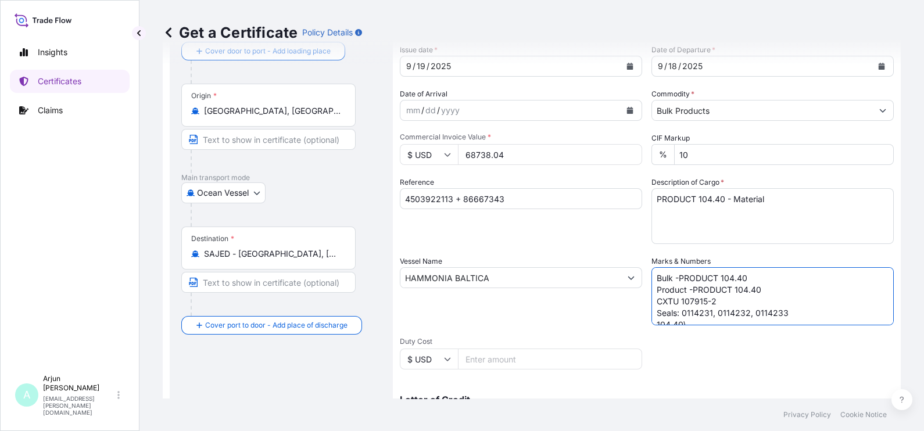
drag, startPoint x: 716, startPoint y: 306, endPoint x: 651, endPoint y: 295, distance: 66.0
click at [651, 295] on textarea "Bulk -PRODUCT 104.40 Product -PRODUCT 104.40 CXTU 107915-2 Seals: 0114231, 0114…" at bounding box center [772, 296] width 242 height 58
paste textarea "UTCU 492579"
click at [686, 305] on textarea "Bulk -PRODUCT 104.40 Product -PRODUCT 104.40 UTCU 492579-2 Seals: 0114231, 0114…" at bounding box center [772, 296] width 242 height 58
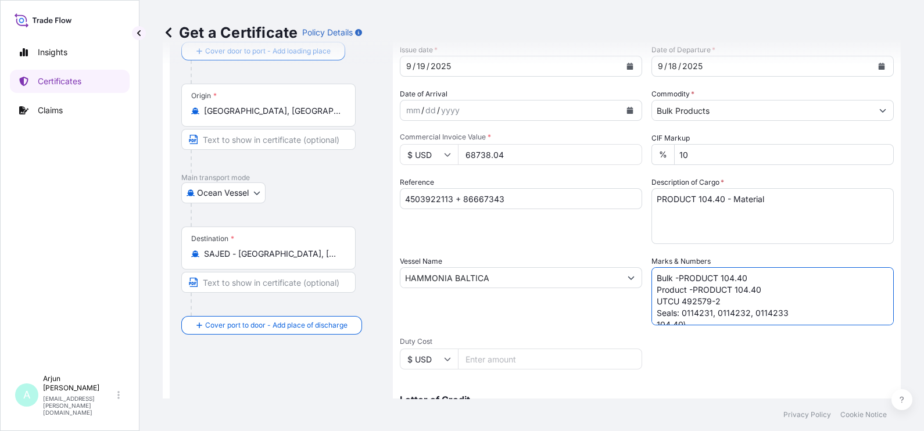
click at [697, 315] on textarea "Bulk -PRODUCT 104.40 Product -PRODUCT 104.40 UTCU 492579-2 Seals: 0114231, 0114…" at bounding box center [772, 296] width 242 height 58
paste textarea "44"
click at [735, 305] on textarea "Bulk -PRODUCT 104.40 Product -PRODUCT 104.40 UTCU 492579-2 Seals: 0114244, 0114…" at bounding box center [772, 296] width 242 height 58
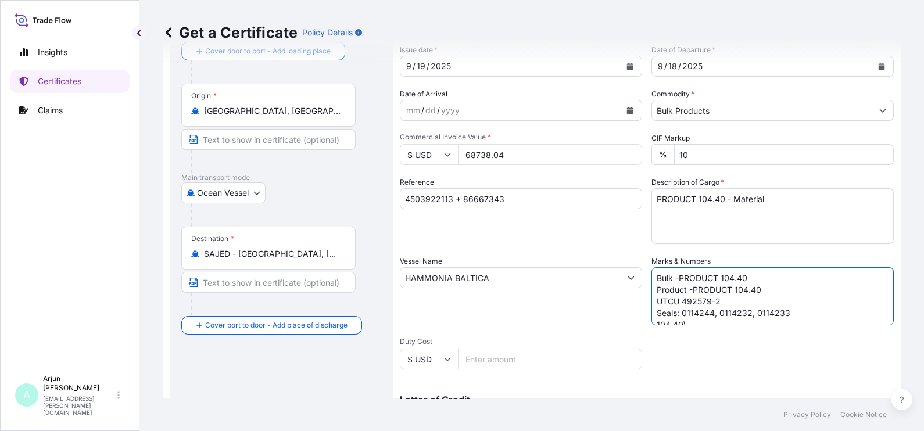
click at [734, 317] on textarea "Bulk -PRODUCT 104.40 Product -PRODUCT 104.40 UTCU 492579-2 Seals: 0114244, 0114…" at bounding box center [772, 296] width 242 height 58
drag, startPoint x: 734, startPoint y: 317, endPoint x: 751, endPoint y: 335, distance: 25.1
click at [733, 317] on textarea "Bulk -PRODUCT 104.40 Product -PRODUCT 104.40 UTCU 492579-2 Seals: 0114244, 0114…" at bounding box center [772, 296] width 242 height 58
click at [746, 308] on textarea "Bulk -PRODUCT 104.40 Product -PRODUCT 104.40 UTCU 492579-2 Seals: 0114244, 0114…" at bounding box center [772, 296] width 242 height 58
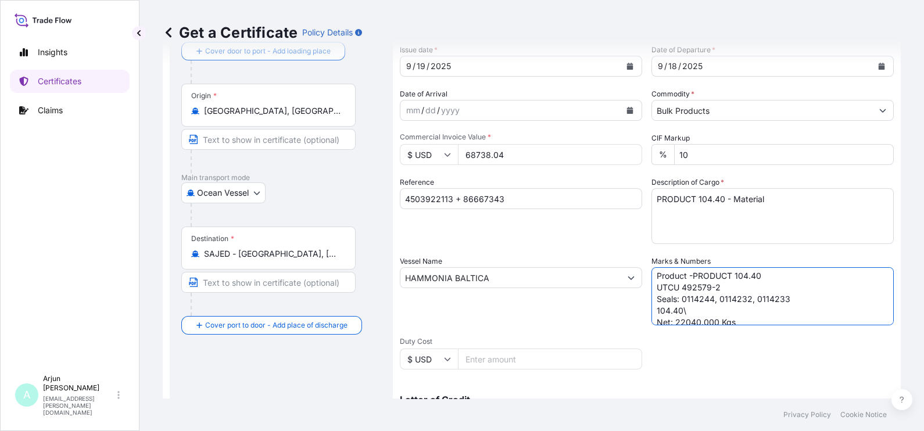
click at [737, 306] on textarea "Bulk -PRODUCT 104.40 Product -PRODUCT 104.40 UTCU 492579-2 Seals: 0114244, 0114…" at bounding box center [772, 296] width 242 height 58
click at [730, 299] on textarea "Bulk -PRODUCT 104.40 Product -PRODUCT 104.40 UTCU 492579-2 Seals: 0114244, 0114…" at bounding box center [772, 296] width 242 height 58
paste textarea "5"
click at [765, 299] on textarea "Bulk -PRODUCT 104.40 Product -PRODUCT 104.40 UTCU 492579-2 Seals: 0114244, 0114…" at bounding box center [772, 296] width 242 height 58
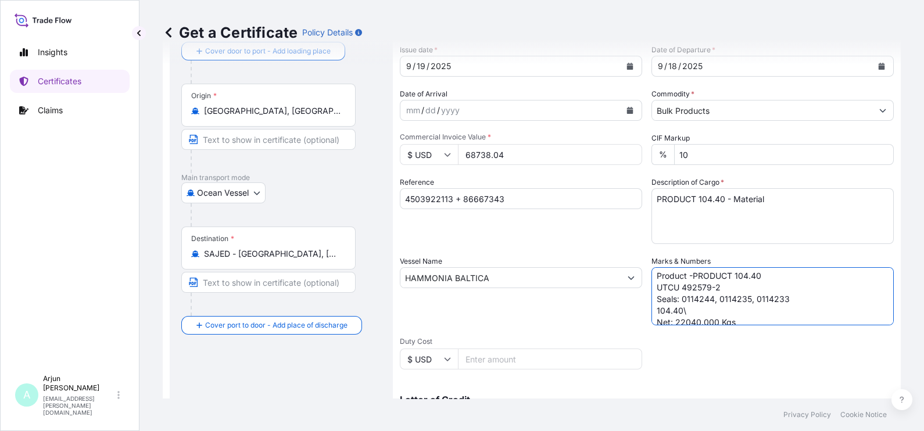
click at [765, 299] on textarea "Bulk -PRODUCT 104.40 Product -PRODUCT 104.40 UTCU 492579-2 Seals: 0114244, 0114…" at bounding box center [772, 296] width 242 height 58
paste textarea "6"
click at [689, 312] on textarea "Bulk -PRODUCT 104.40 Product -PRODUCT 104.40 UTCU 492579-2 Seals: 0114244, 0114…" at bounding box center [772, 296] width 242 height 58
click at [705, 314] on textarea "Bulk -PRODUCT 104.40 Product -PRODUCT 104.40 UTCU 492579-2 Seals: 0114244, 0114…" at bounding box center [772, 296] width 242 height 58
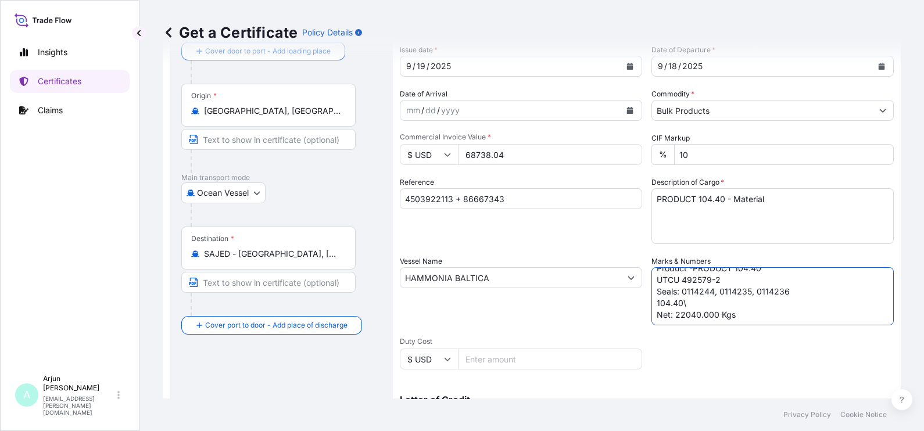
drag, startPoint x: 670, startPoint y: 313, endPoint x: 728, endPoint y: 309, distance: 58.2
click at [728, 309] on textarea "Bulk -PRODUCT 104.40 Product -PRODUCT 104.40 UTCU 492579-2 Seals: 0114244, 0114…" at bounding box center [772, 296] width 242 height 58
paste textarea "58"
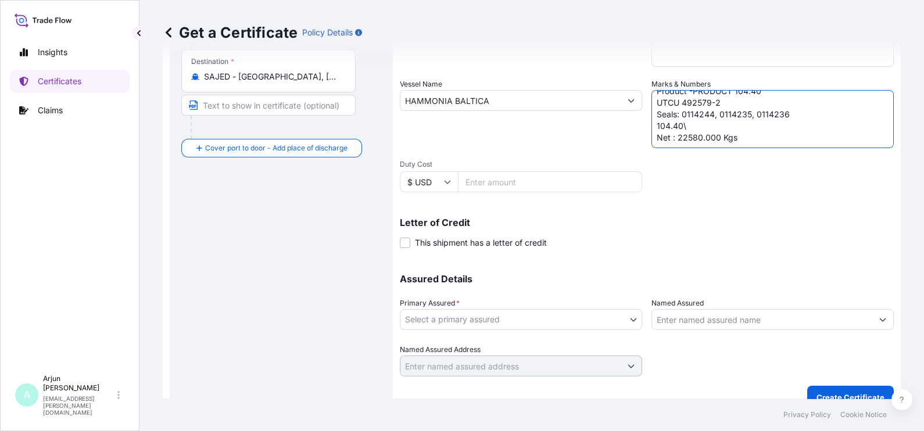
scroll to position [266, 0]
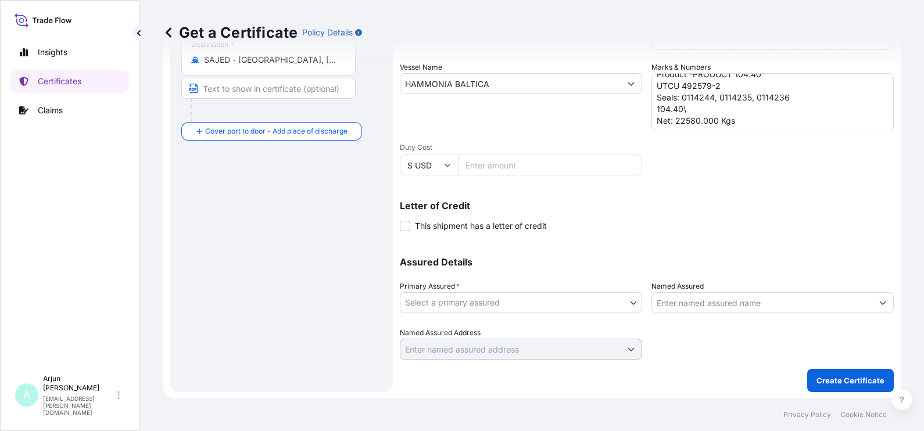
type textarea "Bulk -PRODUCT 104.40 Product -PRODUCT 104.40 UTCU 492579-2 Seals: 0114244, 0114…"
click at [631, 215] on div "Letter of Credit This shipment has a letter of credit Letter of credit * Letter…" at bounding box center [647, 216] width 494 height 31
click at [528, 295] on body "Insights Certificates Claims A Arjun [PERSON_NAME] [EMAIL_ADDRESS][PERSON_NAME]…" at bounding box center [462, 215] width 924 height 431
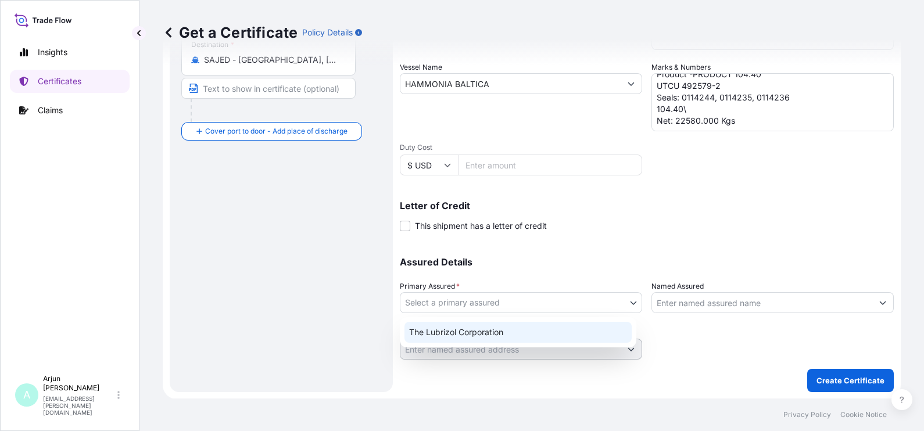
click at [497, 328] on div "The Lubrizol Corporation" at bounding box center [517, 332] width 227 height 21
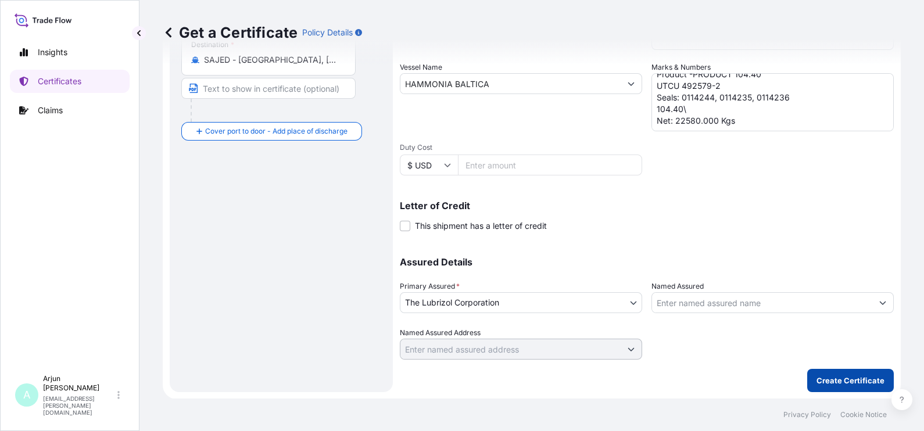
click at [816, 375] on p "Create Certificate" at bounding box center [850, 381] width 68 height 12
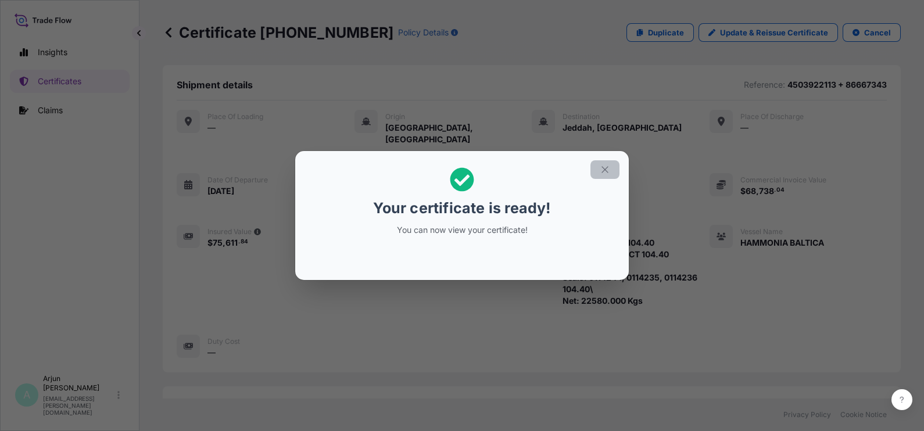
click at [598, 171] on button "button" at bounding box center [604, 169] width 29 height 19
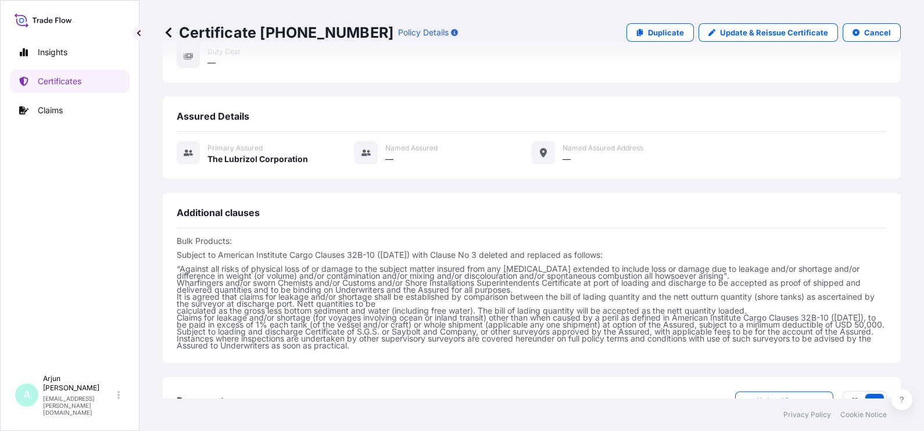
scroll to position [443, 0]
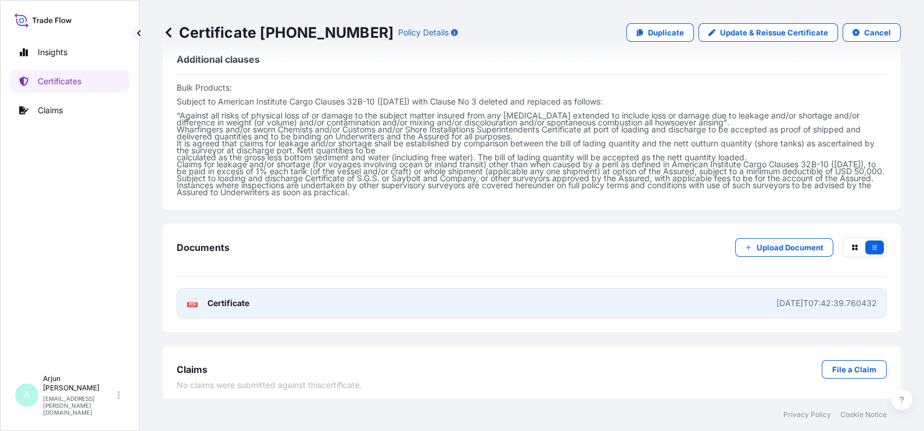
click at [460, 300] on link "PDF Certificate [DATE]T07:42:39.760432" at bounding box center [532, 303] width 710 height 30
